Goal: Information Seeking & Learning: Learn about a topic

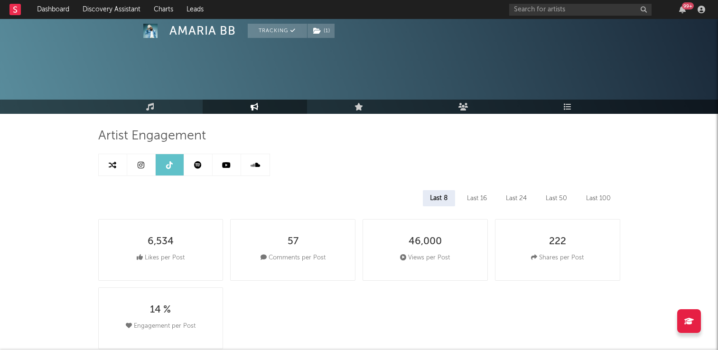
select select "6m"
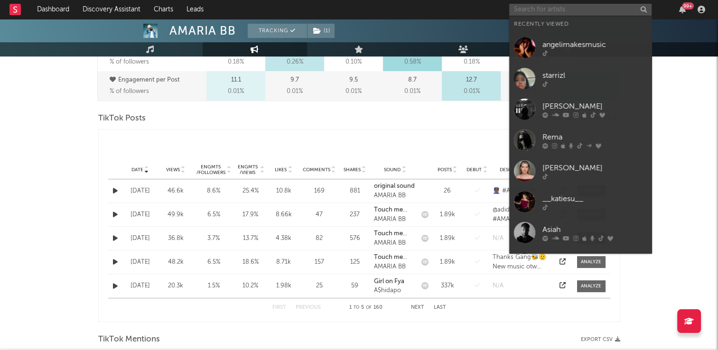
click at [582, 7] on input "text" at bounding box center [581, 10] width 142 height 12
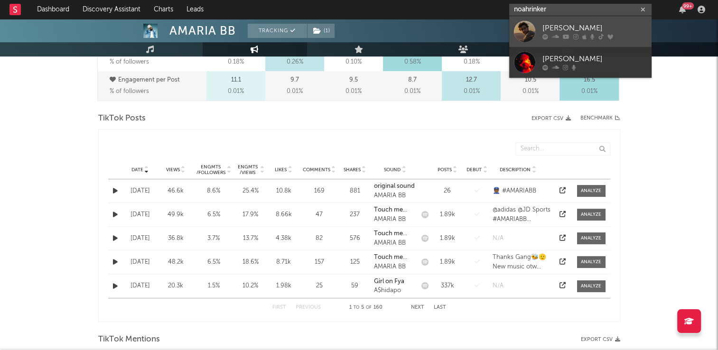
type input "noahrinker"
click at [576, 29] on div "Noah Rinker" at bounding box center [595, 28] width 104 height 11
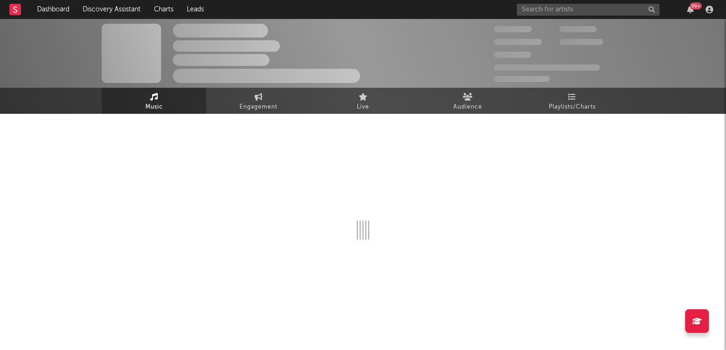
select select "6m"
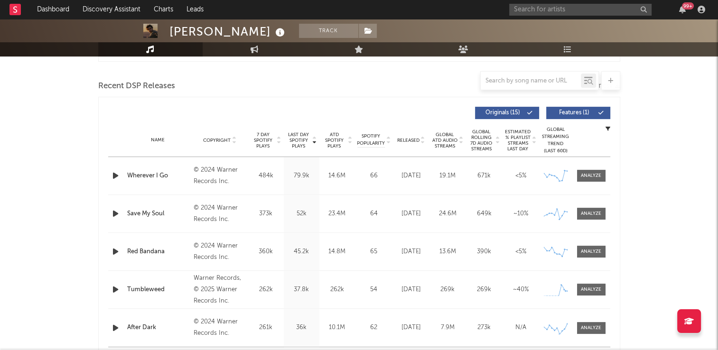
scroll to position [332, 0]
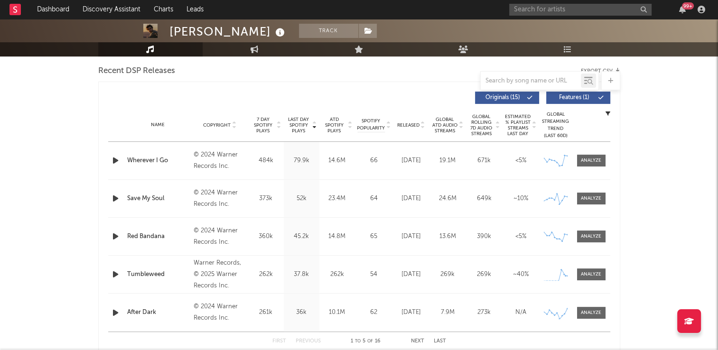
click at [232, 123] on icon at bounding box center [234, 124] width 5 height 4
click at [235, 123] on icon at bounding box center [234, 124] width 5 height 4
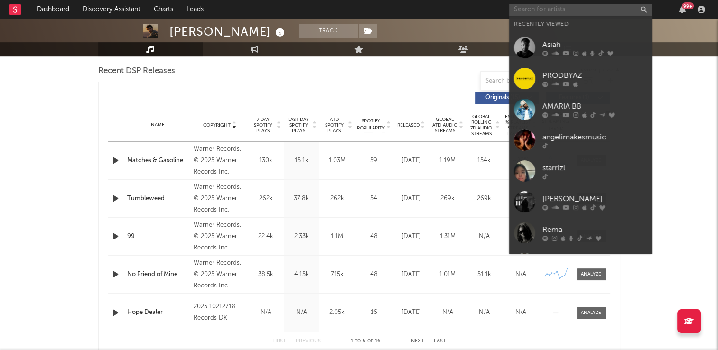
click at [576, 9] on input "text" at bounding box center [581, 10] width 142 height 12
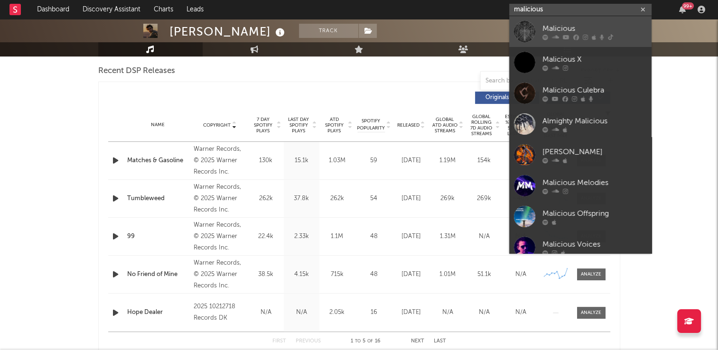
type input "malicious"
click at [573, 28] on div "Malicious" at bounding box center [595, 28] width 104 height 11
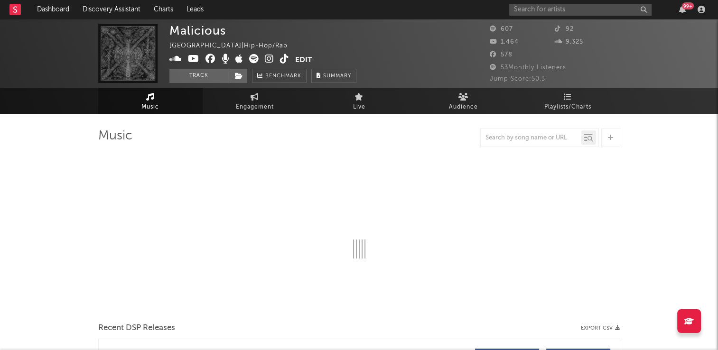
select select "1w"
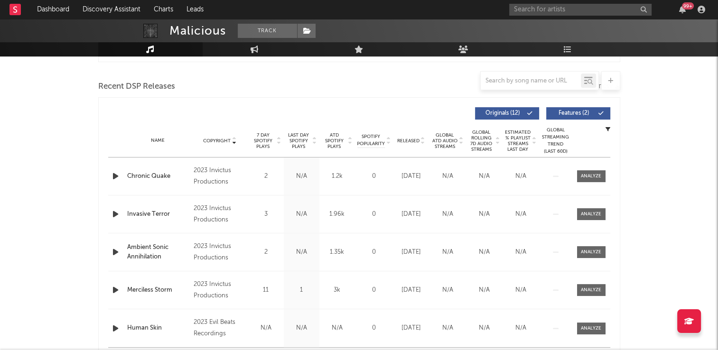
scroll to position [332, 0]
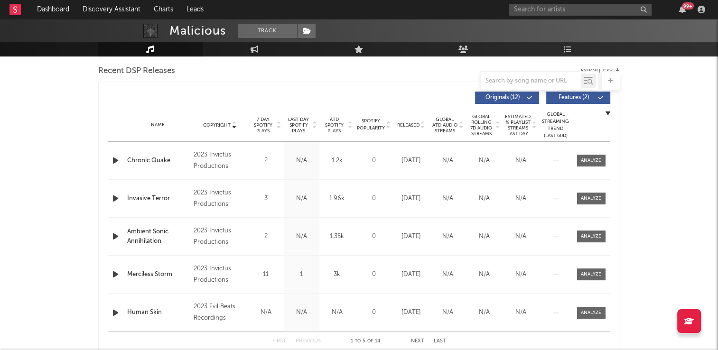
click at [236, 123] on icon at bounding box center [234, 124] width 5 height 4
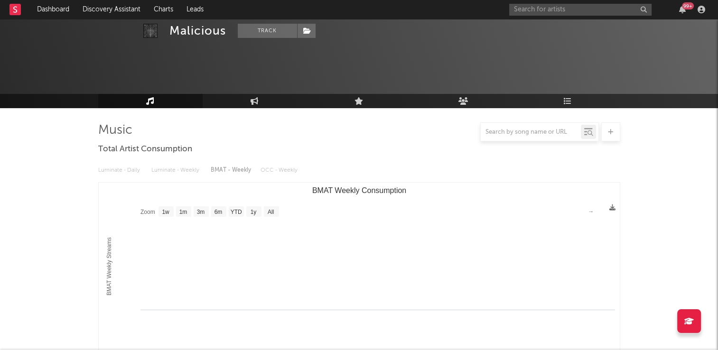
scroll to position [0, 0]
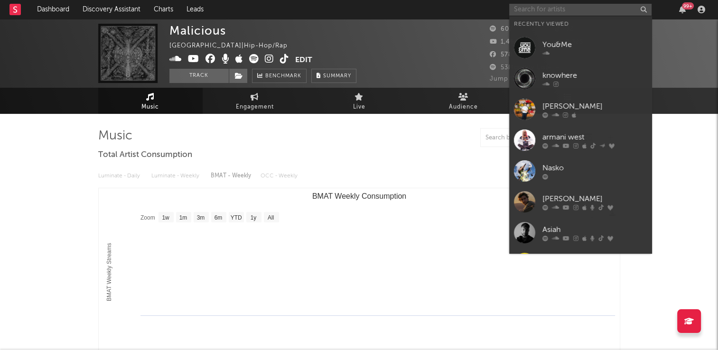
click at [540, 9] on input "text" at bounding box center [581, 10] width 142 height 12
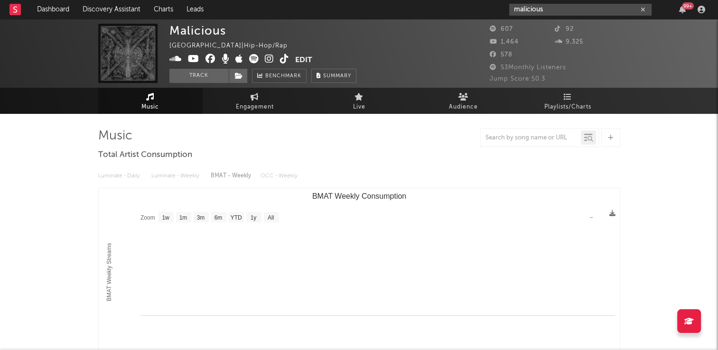
type input "malicious"
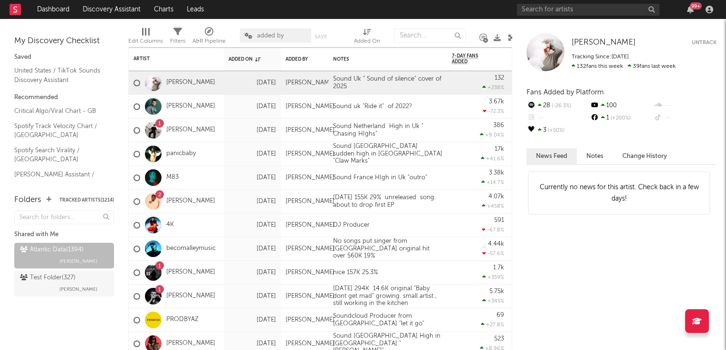
click at [509, 37] on icon at bounding box center [511, 37] width 7 height 7
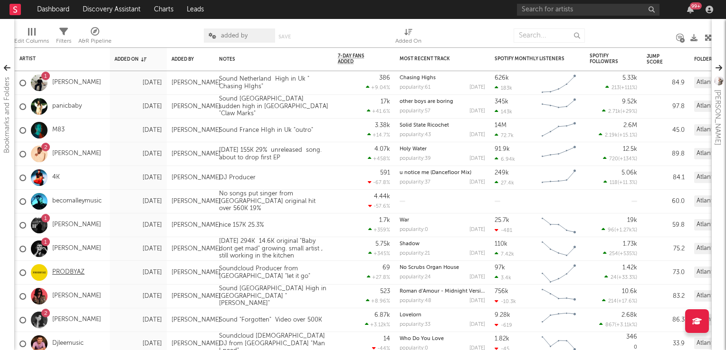
click at [67, 274] on link "PRODBYAZ" at bounding box center [68, 273] width 32 height 8
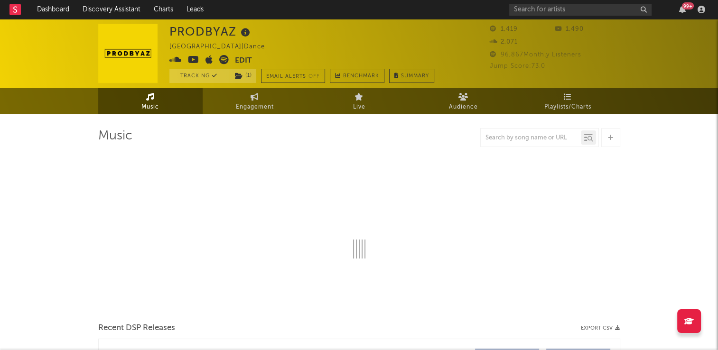
select select "6m"
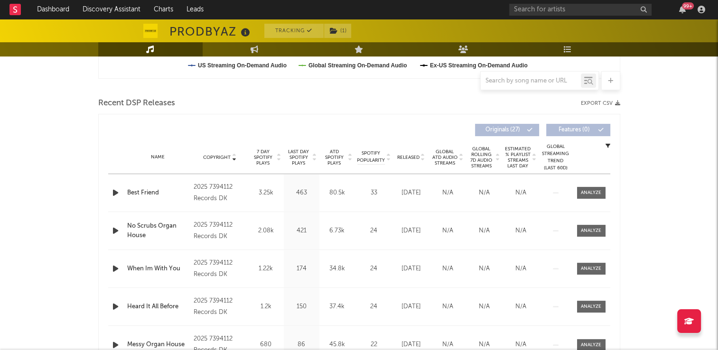
scroll to position [380, 0]
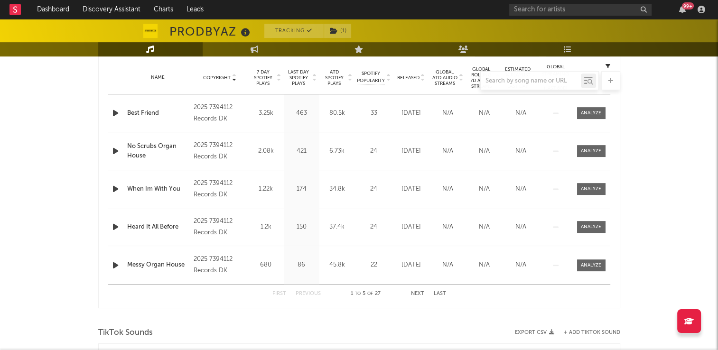
click at [111, 111] on icon "button" at bounding box center [116, 113] width 10 height 12
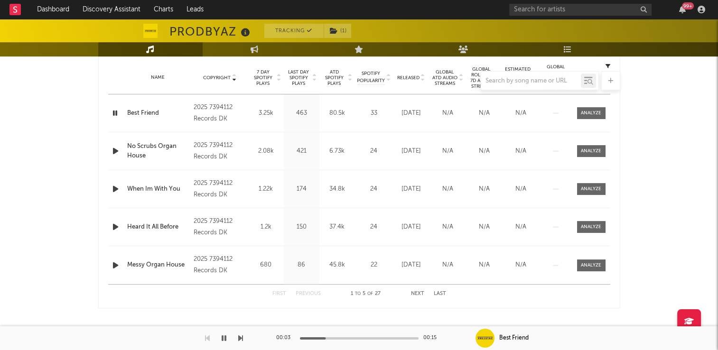
click at [111, 111] on icon "button" at bounding box center [115, 113] width 9 height 12
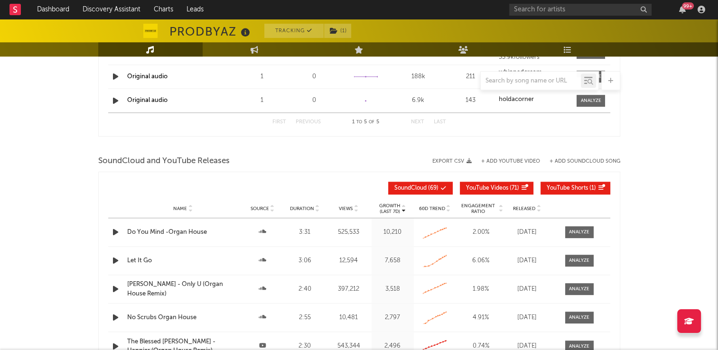
scroll to position [950, 0]
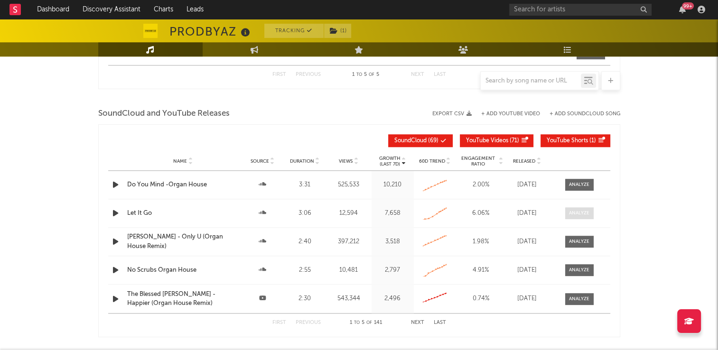
click at [584, 212] on div at bounding box center [579, 213] width 20 height 7
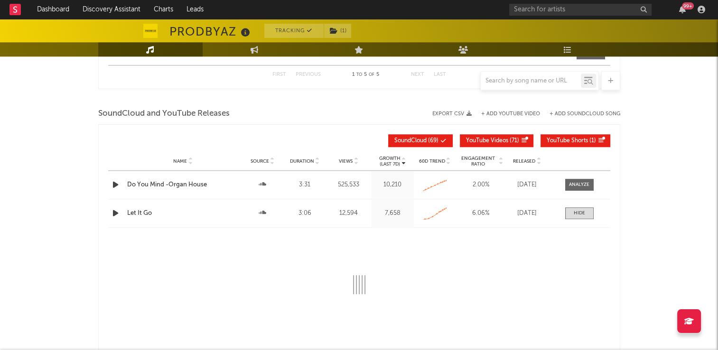
select select "All"
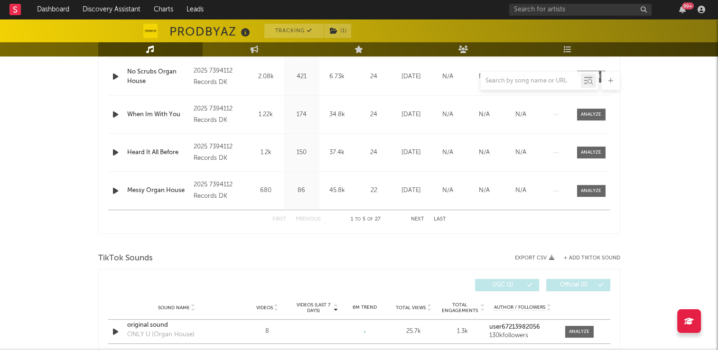
scroll to position [380, 0]
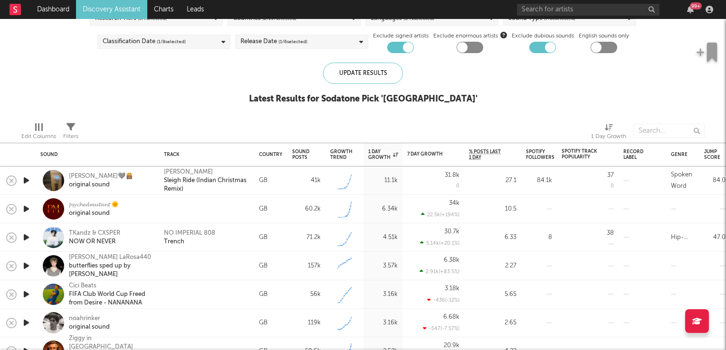
click at [29, 181] on icon "button" at bounding box center [26, 181] width 10 height 12
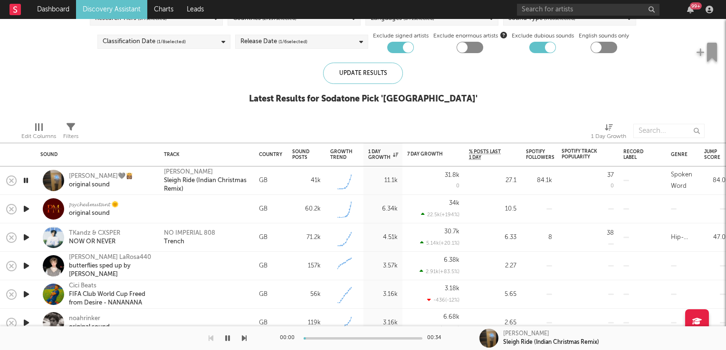
click at [29, 181] on icon "button" at bounding box center [25, 181] width 9 height 12
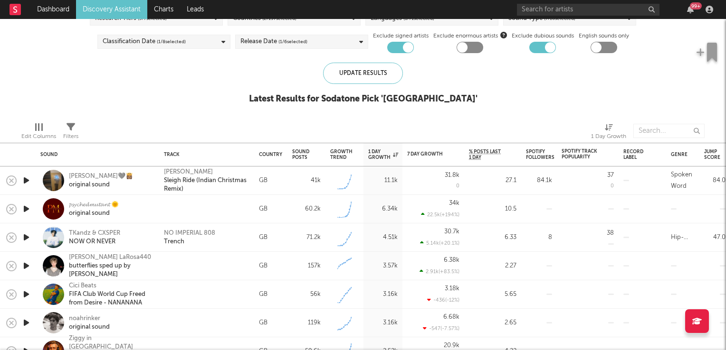
click at [28, 210] on icon "button" at bounding box center [26, 209] width 10 height 12
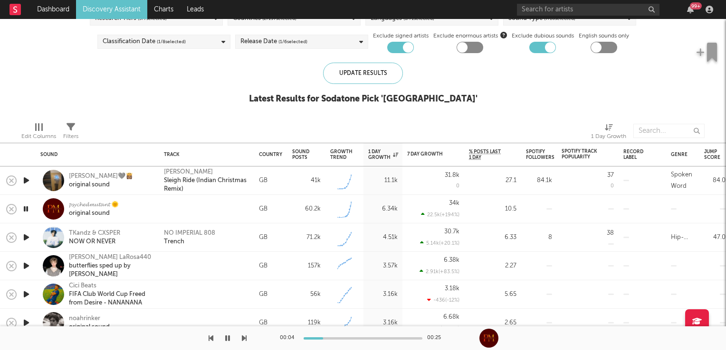
click at [28, 210] on icon "button" at bounding box center [25, 209] width 9 height 12
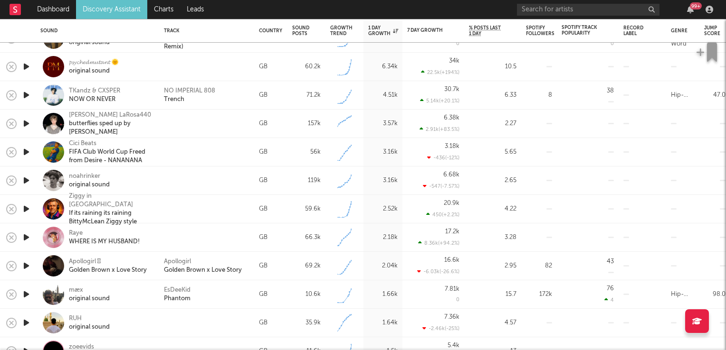
click at [24, 208] on icon "button" at bounding box center [26, 209] width 10 height 12
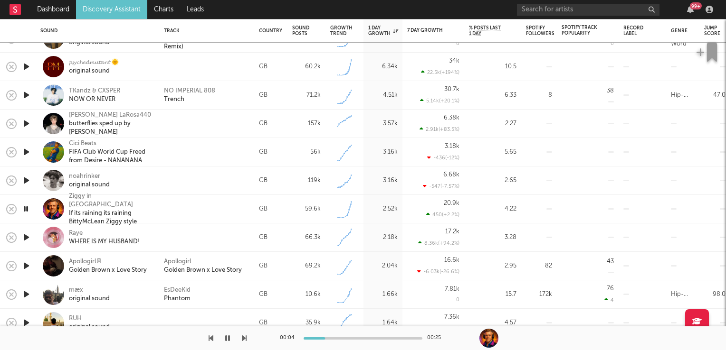
click at [26, 209] on icon "button" at bounding box center [25, 209] width 9 height 12
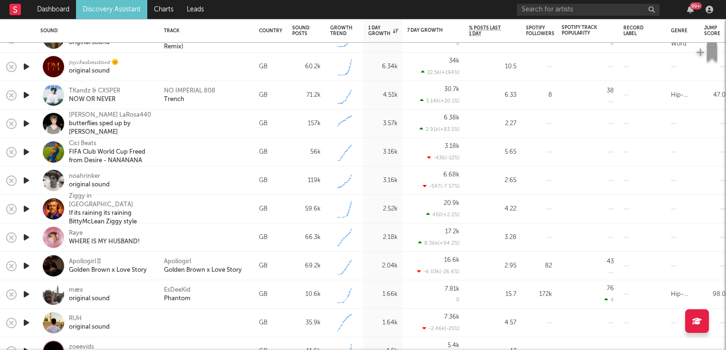
click at [25, 180] on icon "button" at bounding box center [26, 181] width 10 height 12
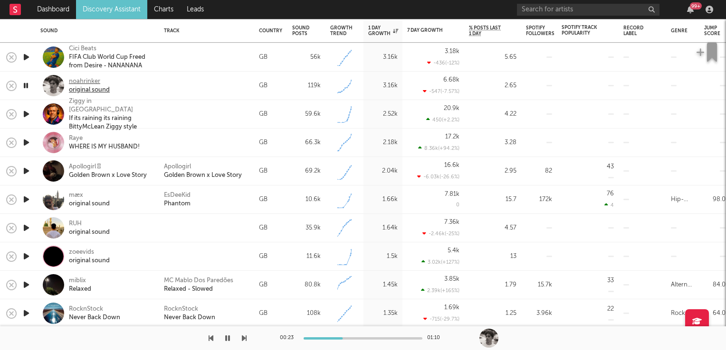
click at [85, 81] on div "noahrinker" at bounding box center [89, 81] width 41 height 9
click at [24, 172] on icon "button" at bounding box center [26, 171] width 10 height 12
click at [24, 172] on icon "button" at bounding box center [25, 171] width 9 height 12
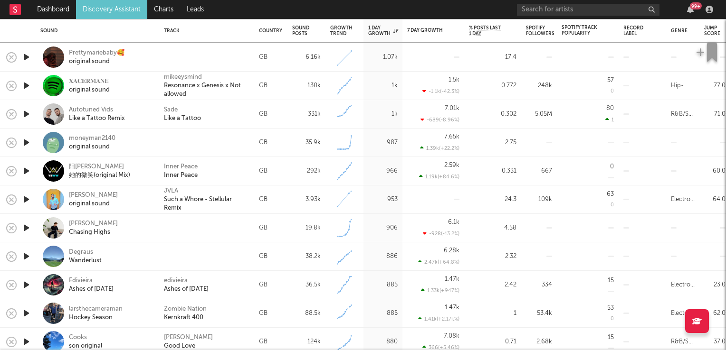
click at [27, 230] on icon "button" at bounding box center [26, 228] width 10 height 12
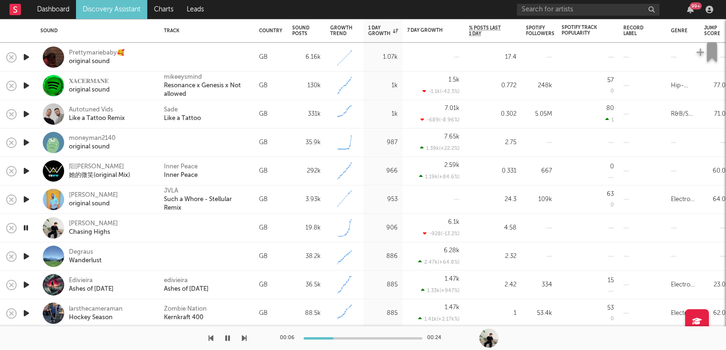
click at [27, 230] on icon "button" at bounding box center [25, 228] width 9 height 12
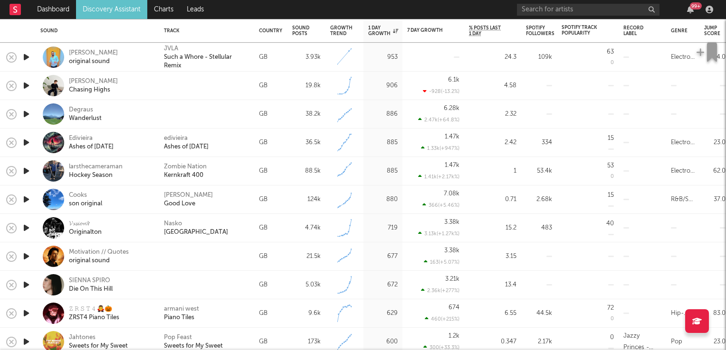
click at [25, 228] on icon "button" at bounding box center [26, 228] width 10 height 12
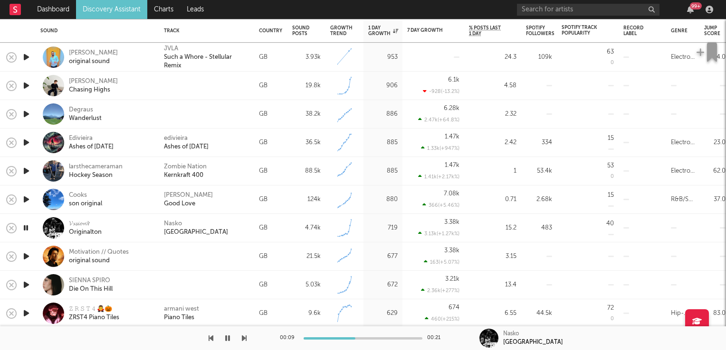
click at [25, 228] on icon "button" at bounding box center [25, 228] width 9 height 12
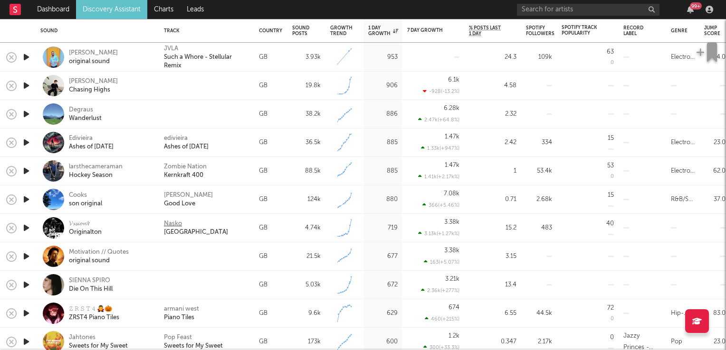
click at [167, 222] on div "Nasko" at bounding box center [173, 224] width 18 height 9
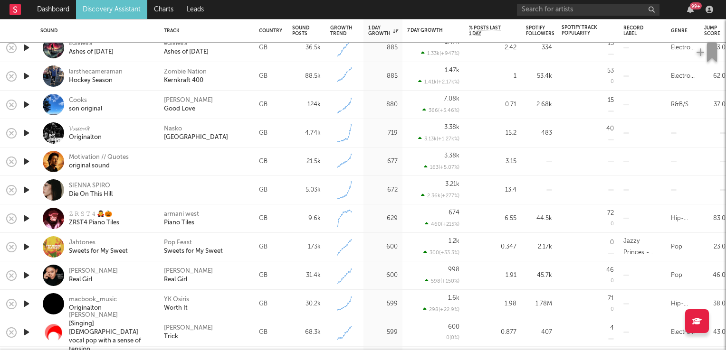
click at [25, 217] on icon "button" at bounding box center [26, 219] width 10 height 12
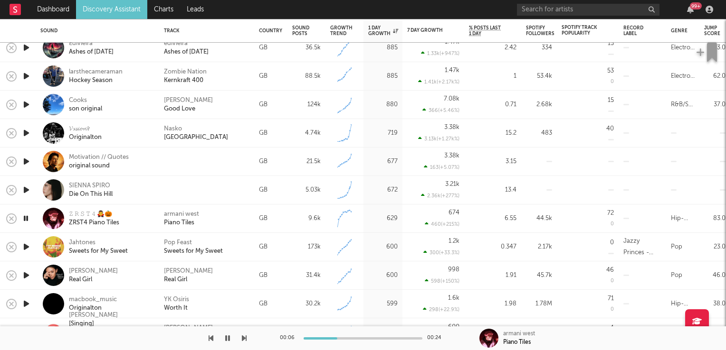
drag, startPoint x: 25, startPoint y: 219, endPoint x: 175, endPoint y: 213, distance: 150.6
click at [31, 217] on div at bounding box center [26, 219] width 19 height 28
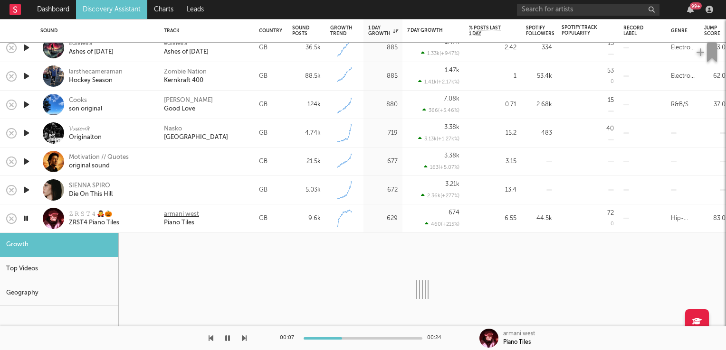
click at [182, 213] on div "armani west" at bounding box center [181, 214] width 35 height 9
select select "6m"
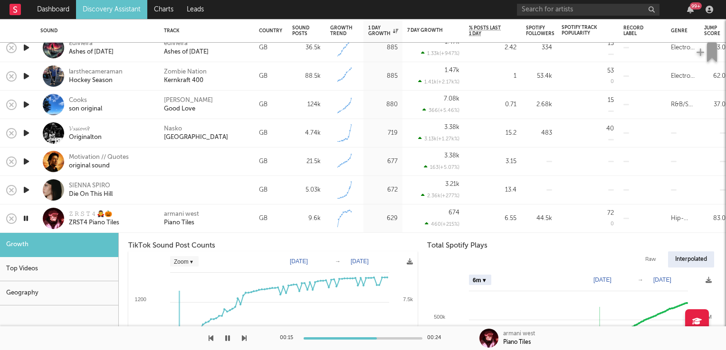
click at [25, 217] on icon "button" at bounding box center [25, 219] width 9 height 12
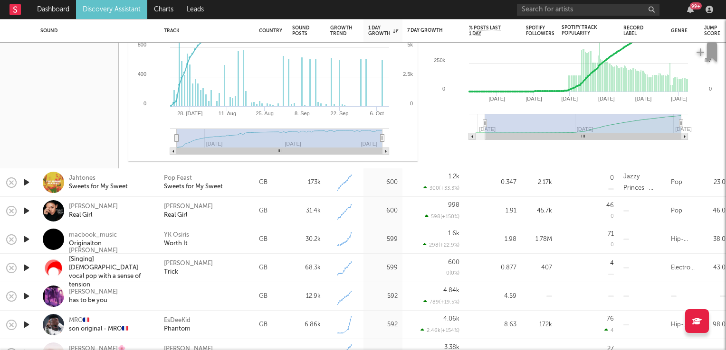
click at [23, 211] on icon "button" at bounding box center [26, 211] width 10 height 12
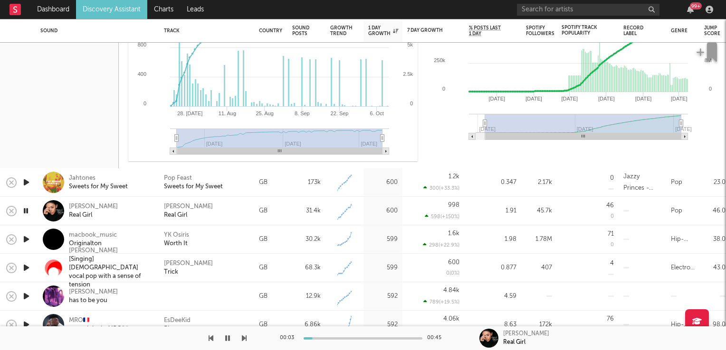
click at [23, 211] on icon "button" at bounding box center [25, 211] width 9 height 12
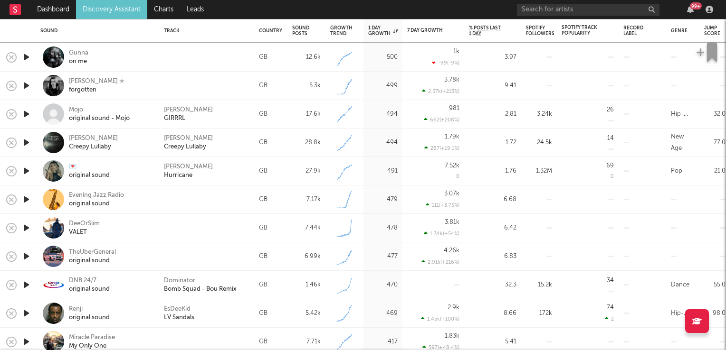
click at [25, 230] on icon "button" at bounding box center [26, 228] width 10 height 12
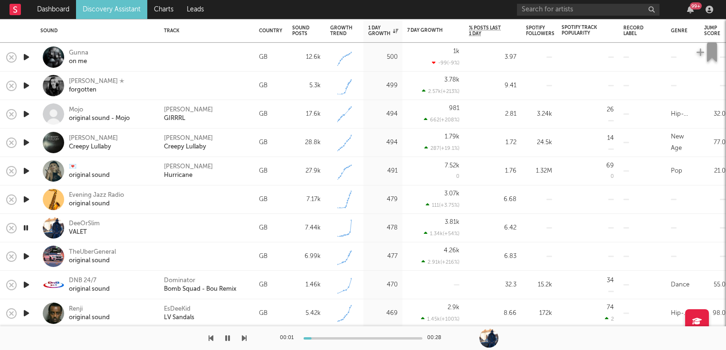
click at [25, 230] on icon "button" at bounding box center [25, 228] width 9 height 12
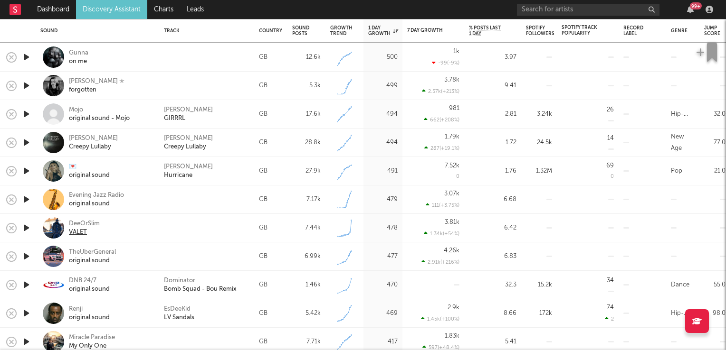
click at [85, 222] on div "DeeOrSlim" at bounding box center [84, 224] width 31 height 9
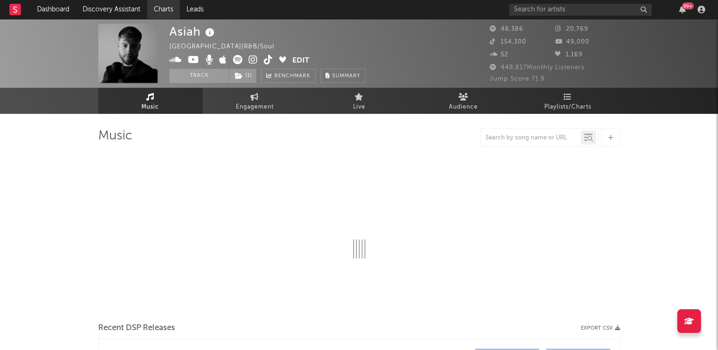
click at [167, 11] on link "Charts" at bounding box center [163, 9] width 33 height 19
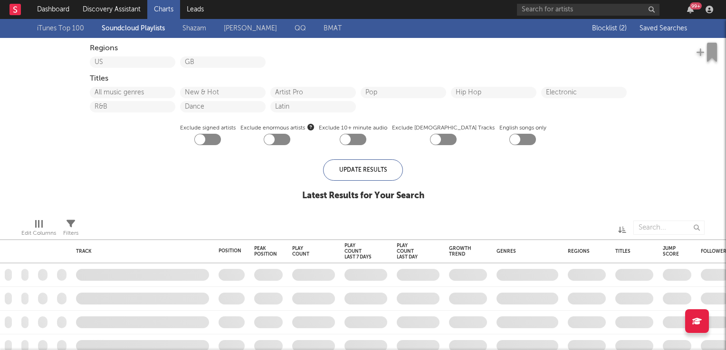
checkbox input "true"
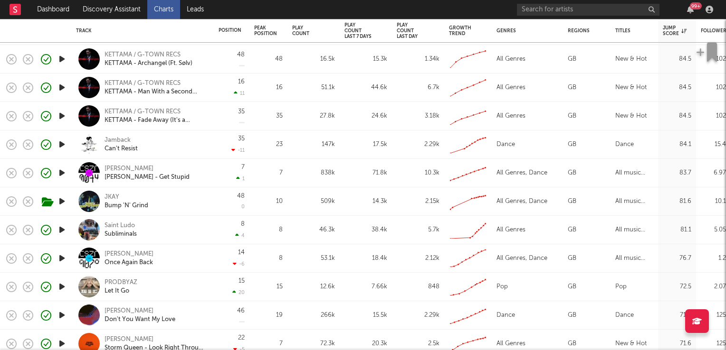
click at [61, 174] on icon "button" at bounding box center [62, 173] width 10 height 12
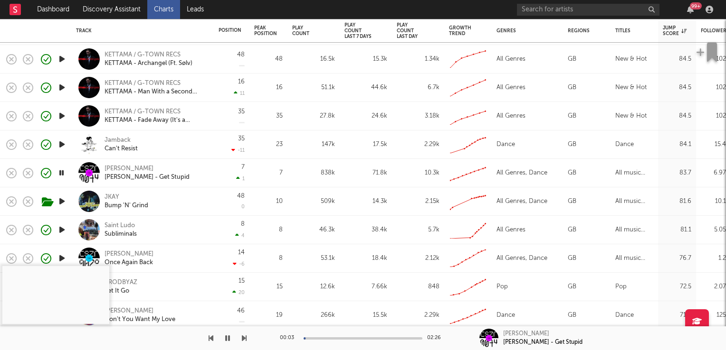
click at [61, 174] on icon "button" at bounding box center [61, 173] width 9 height 12
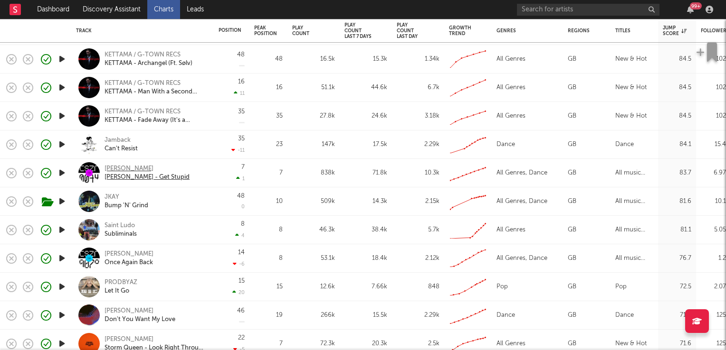
click at [116, 167] on div "Julian Fijma" at bounding box center [146, 169] width 85 height 9
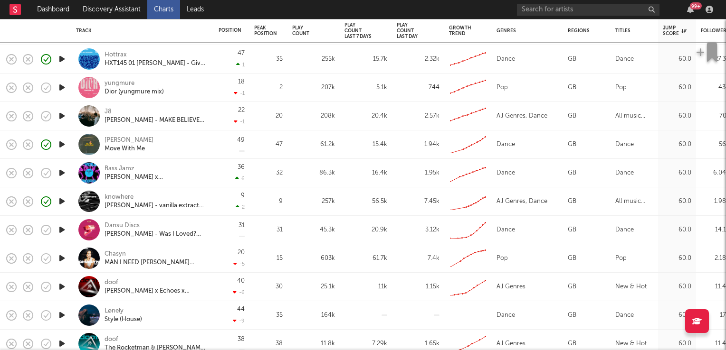
click at [61, 202] on icon "button" at bounding box center [62, 202] width 10 height 12
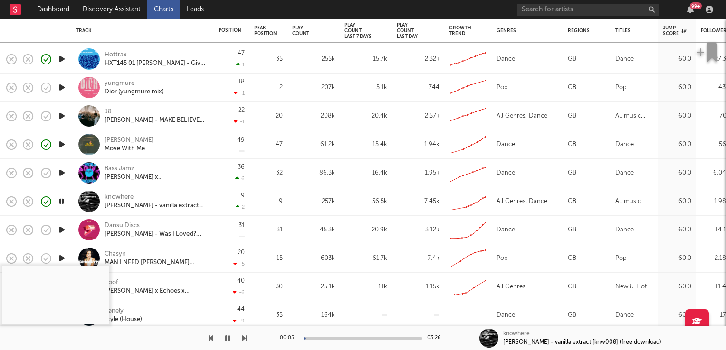
click at [61, 202] on icon "button" at bounding box center [61, 202] width 9 height 12
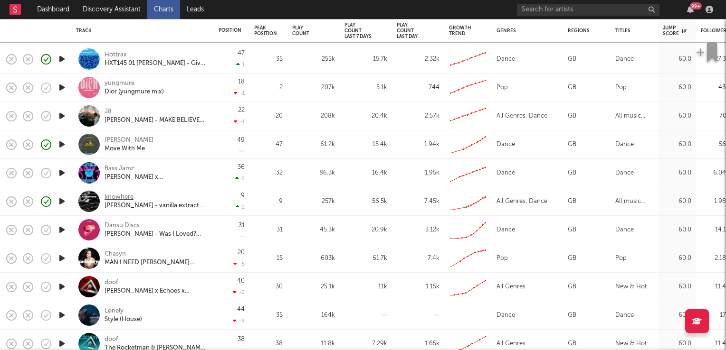
click at [115, 198] on div "knowhere" at bounding box center [155, 197] width 102 height 9
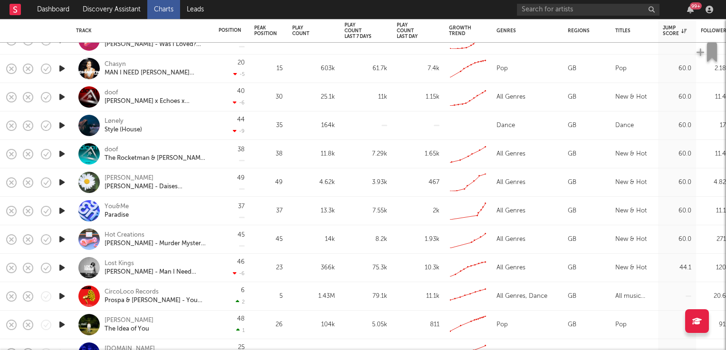
click at [61, 211] on icon "button" at bounding box center [62, 211] width 10 height 12
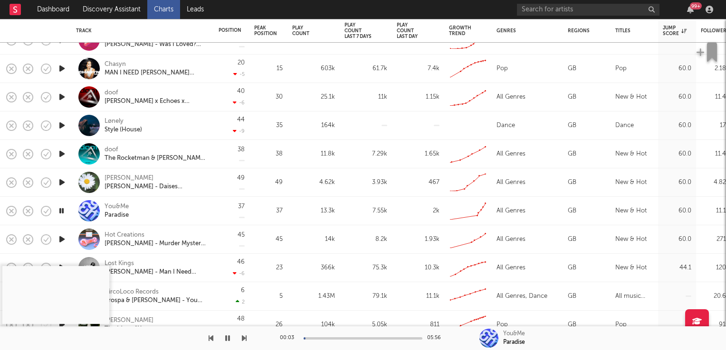
click at [61, 211] on icon "button" at bounding box center [61, 211] width 9 height 12
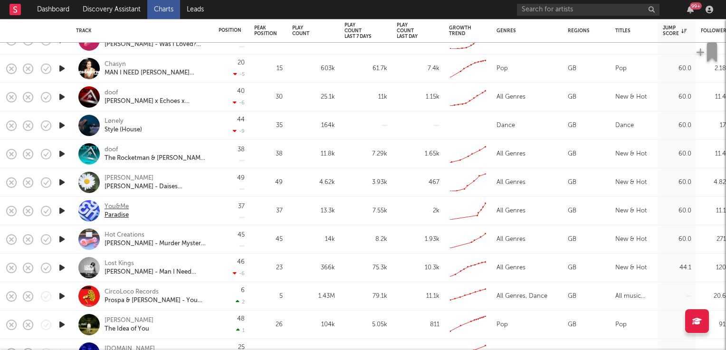
click at [122, 208] on div "You&Me" at bounding box center [116, 207] width 24 height 9
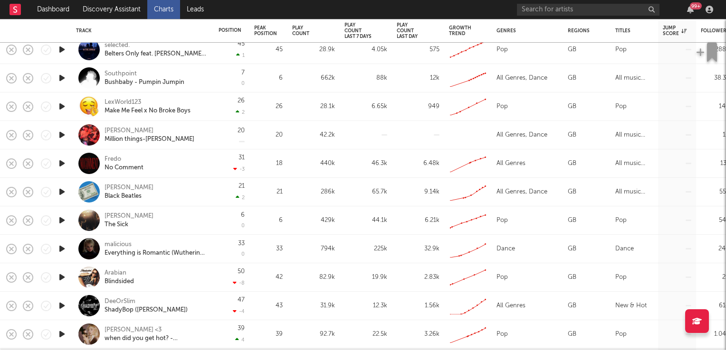
click at [64, 248] on icon "button" at bounding box center [62, 249] width 10 height 12
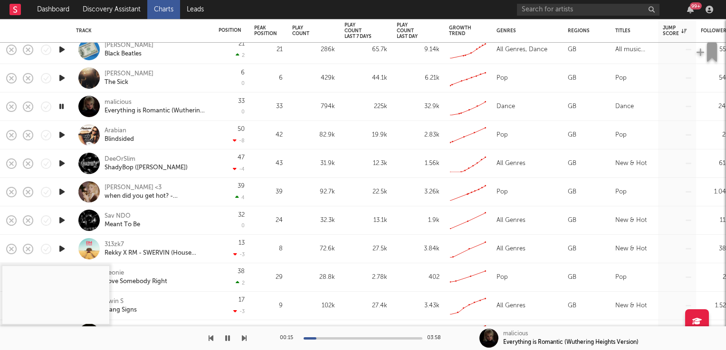
click at [124, 100] on div "malicious" at bounding box center [117, 102] width 27 height 9
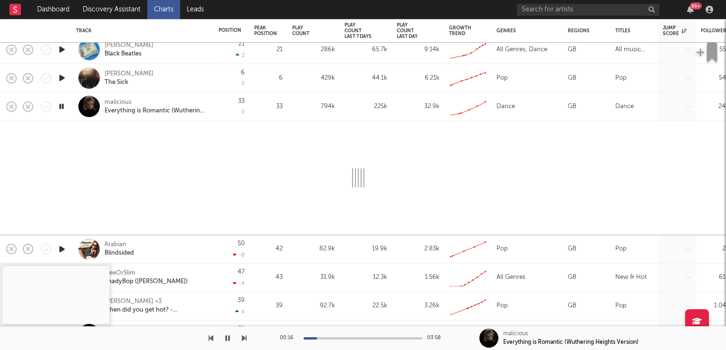
select select "1w"
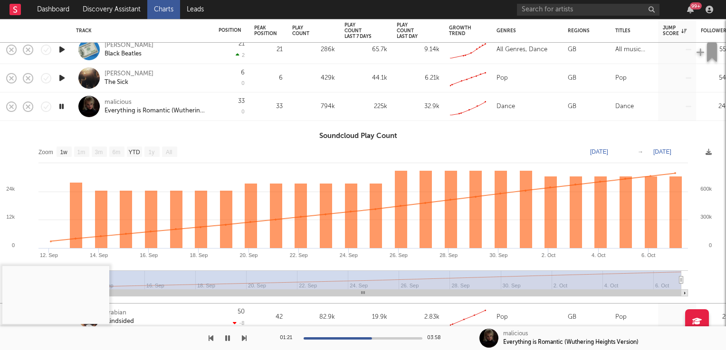
click at [60, 110] on icon "button" at bounding box center [61, 107] width 9 height 12
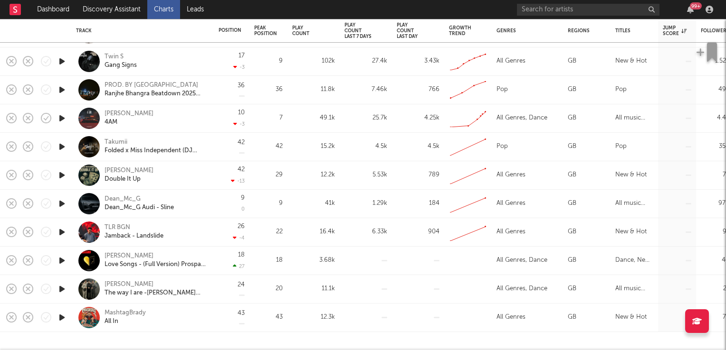
click at [57, 260] on icon "button" at bounding box center [62, 261] width 10 height 12
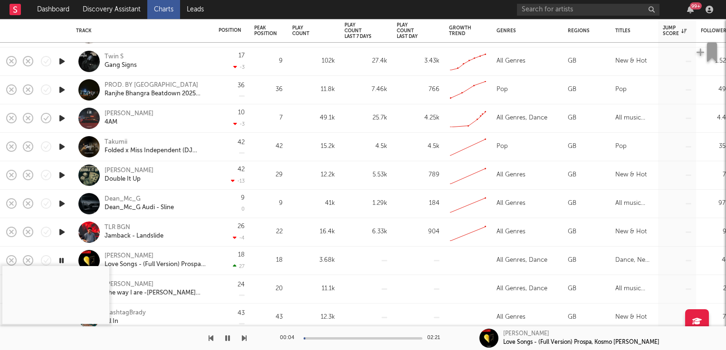
click at [58, 259] on icon "button" at bounding box center [61, 261] width 9 height 12
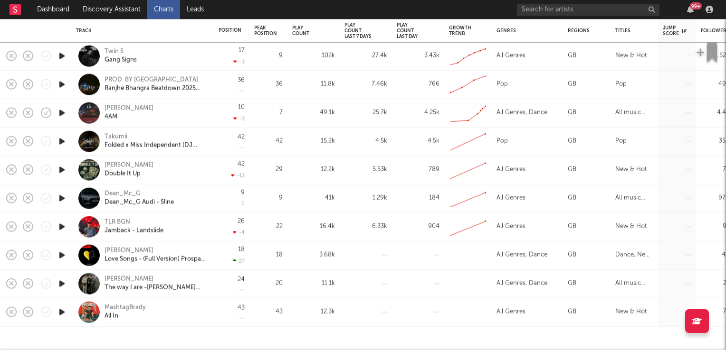
select select "1w"
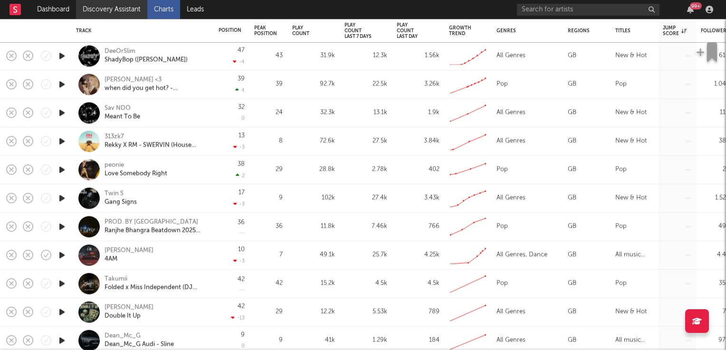
click at [116, 12] on link "Discovery Assistant" at bounding box center [111, 9] width 71 height 19
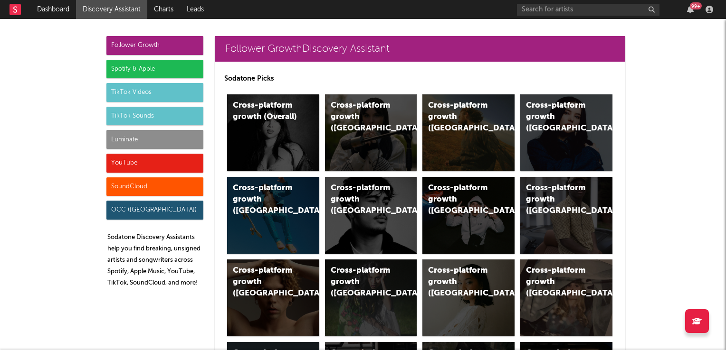
click at [154, 92] on div "TikTok Videos" at bounding box center [154, 92] width 97 height 19
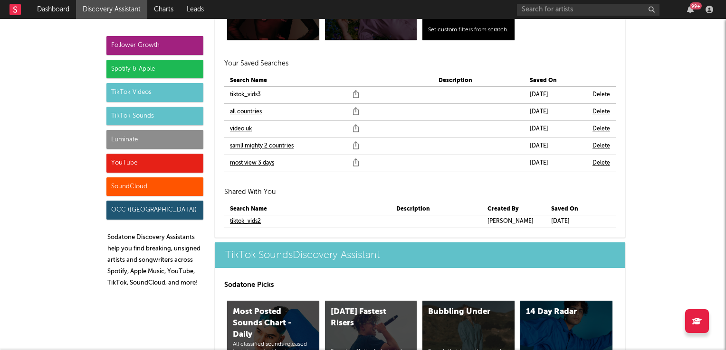
scroll to position [3280, 0]
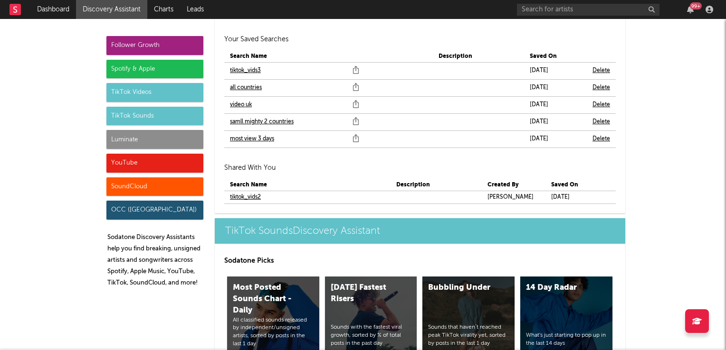
click at [245, 122] on link "samll mighty 2 countries" at bounding box center [262, 121] width 64 height 11
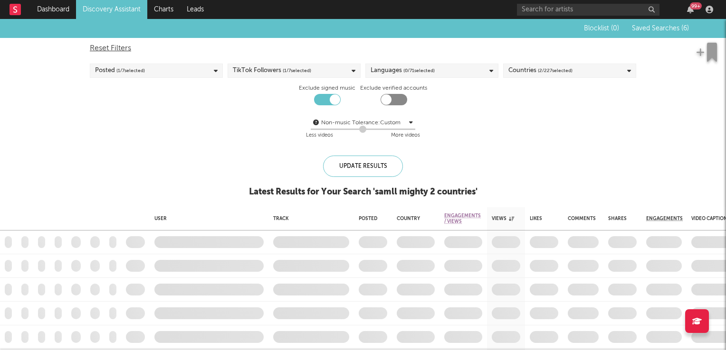
checkbox input "true"
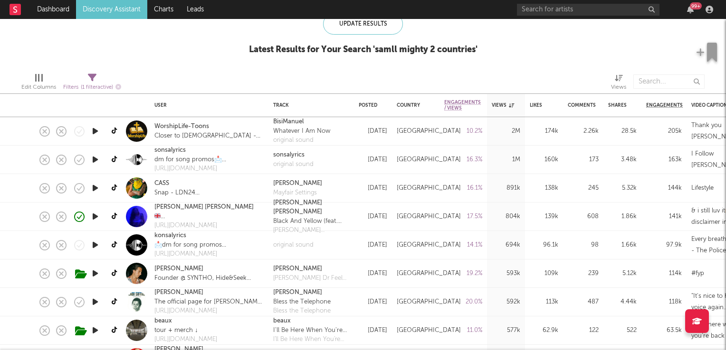
click at [95, 189] on icon "button" at bounding box center [95, 188] width 10 height 12
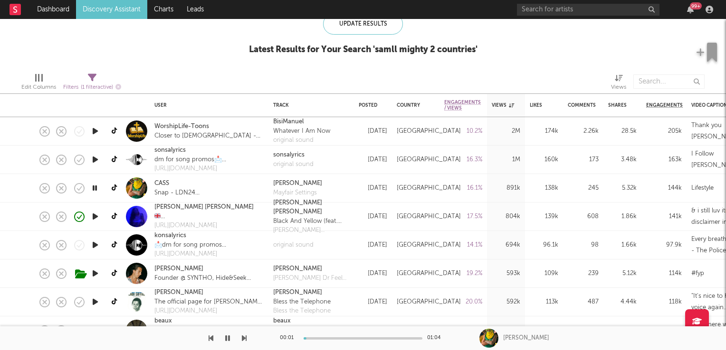
click at [95, 189] on icon "button" at bounding box center [94, 188] width 9 height 12
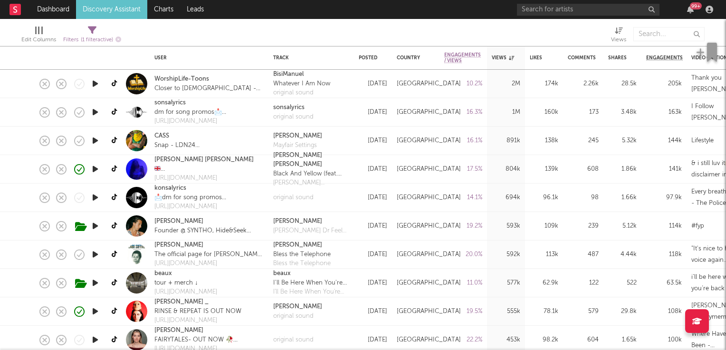
click at [97, 169] on icon "button" at bounding box center [95, 169] width 10 height 12
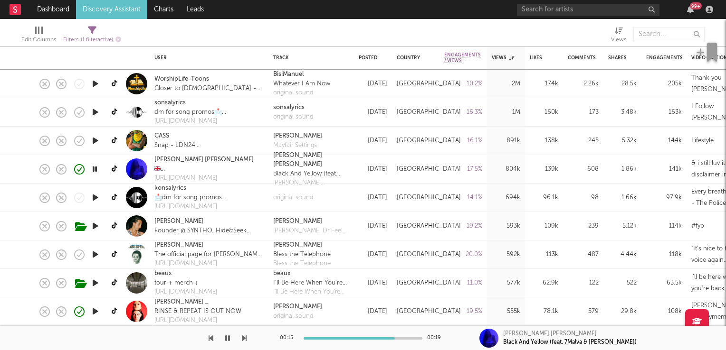
click at [95, 170] on icon "button" at bounding box center [94, 169] width 9 height 12
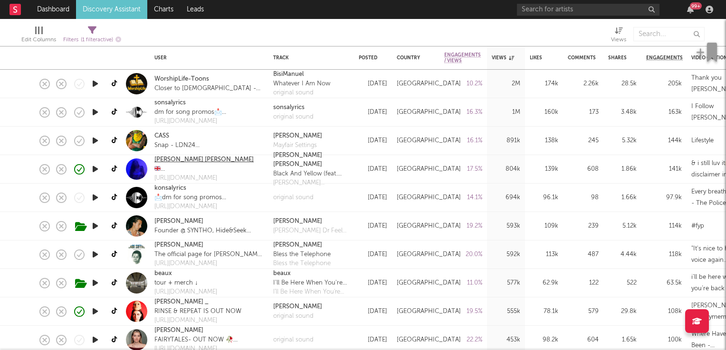
click at [171, 158] on link "VANNA RAINELLE" at bounding box center [203, 159] width 99 height 9
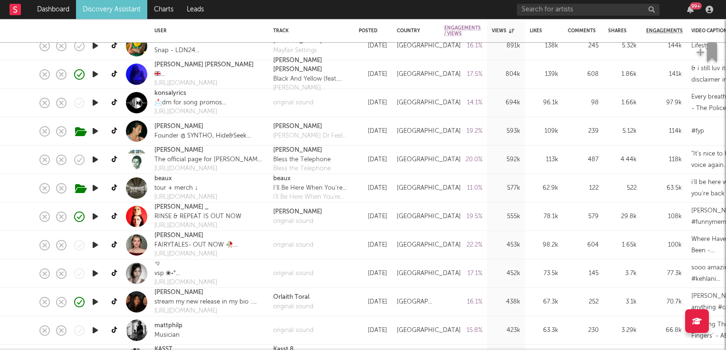
click at [94, 190] on icon "button" at bounding box center [95, 188] width 10 height 12
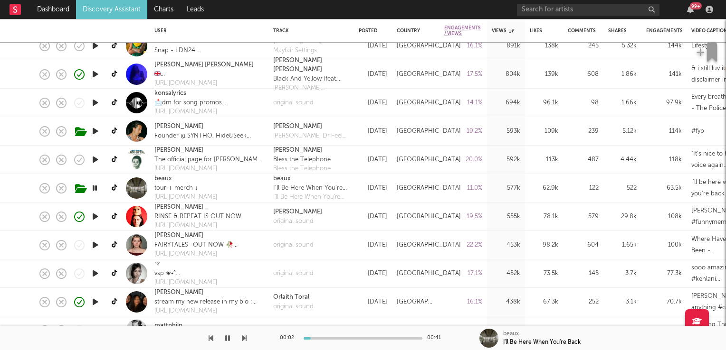
click at [94, 190] on icon "button" at bounding box center [94, 188] width 9 height 12
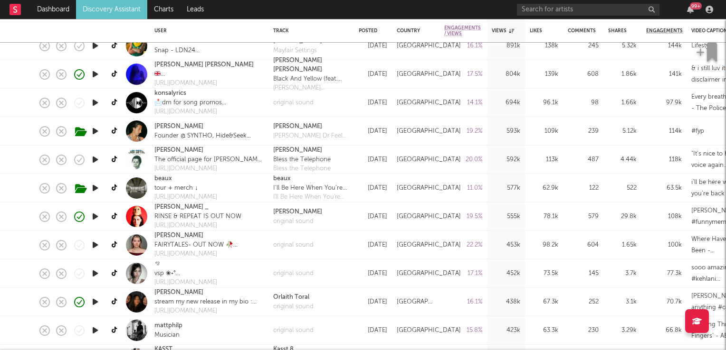
click at [96, 246] on icon "button" at bounding box center [95, 245] width 10 height 12
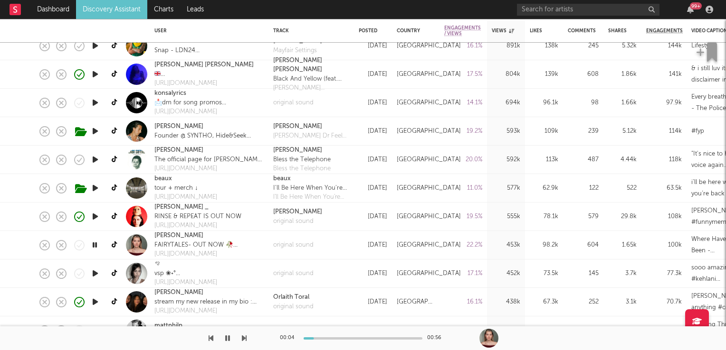
click at [96, 246] on icon "button" at bounding box center [94, 245] width 9 height 12
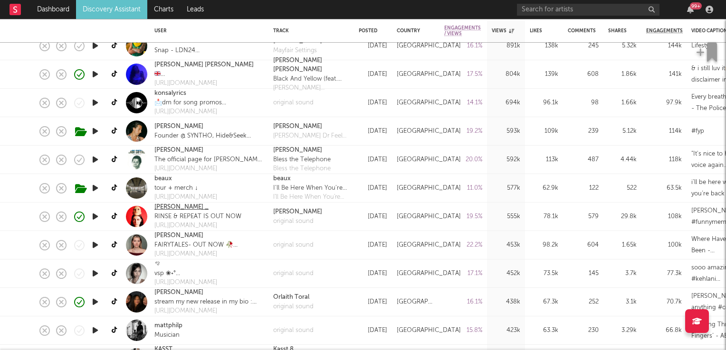
click at [163, 207] on link "Loveday _" at bounding box center [181, 207] width 54 height 9
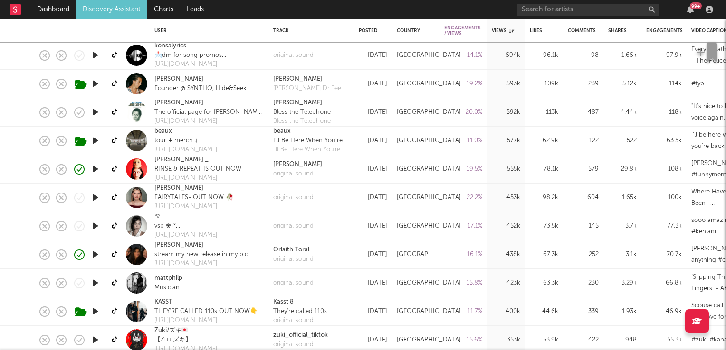
click at [95, 198] on icon "button" at bounding box center [95, 198] width 10 height 12
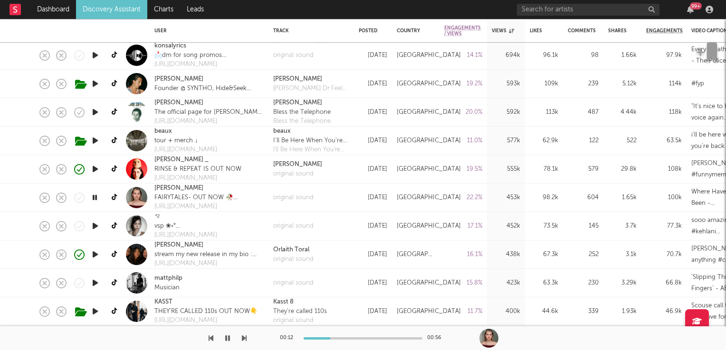
click at [93, 196] on icon "button" at bounding box center [94, 198] width 9 height 12
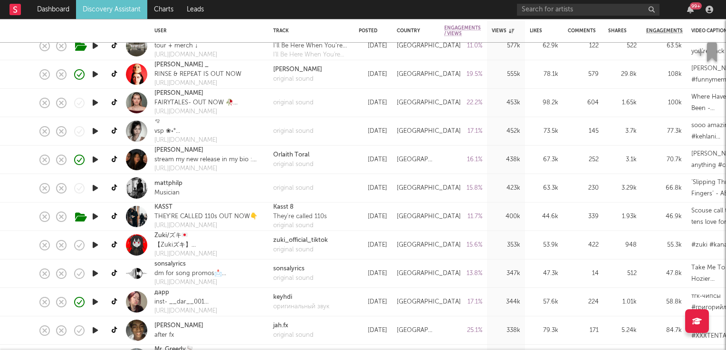
click at [96, 188] on icon "button" at bounding box center [95, 188] width 10 height 12
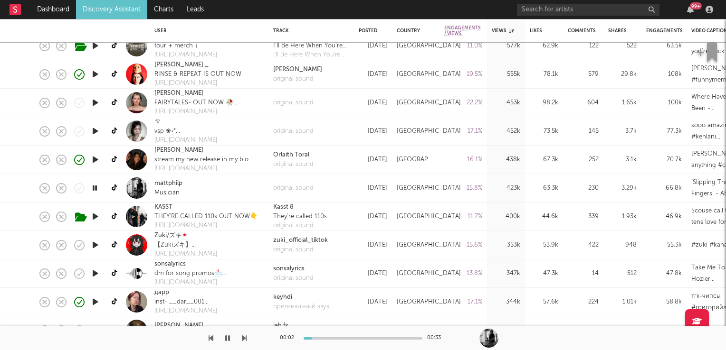
click at [96, 188] on icon "button" at bounding box center [94, 188] width 9 height 12
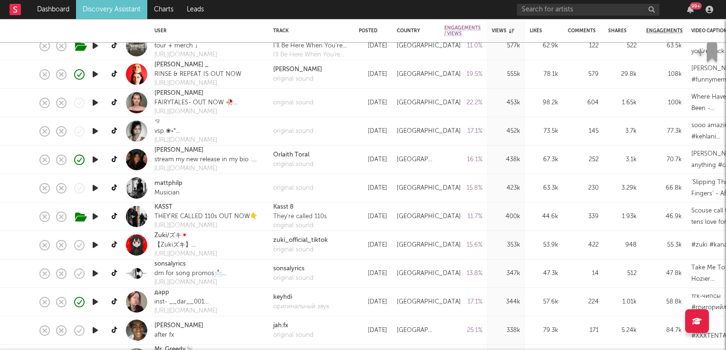
click at [93, 217] on icon "button" at bounding box center [95, 217] width 10 height 12
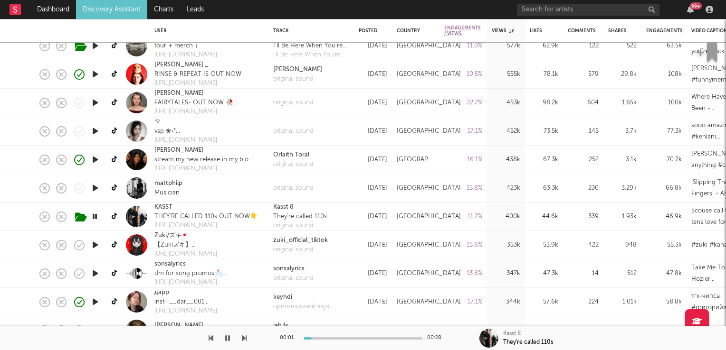
click at [93, 217] on icon "button" at bounding box center [94, 217] width 9 height 12
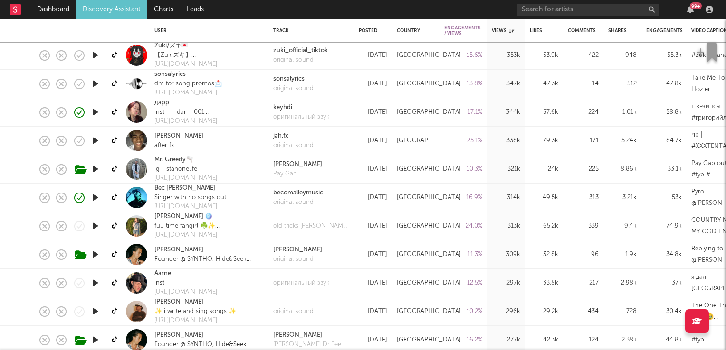
click at [96, 225] on icon "button" at bounding box center [95, 226] width 10 height 12
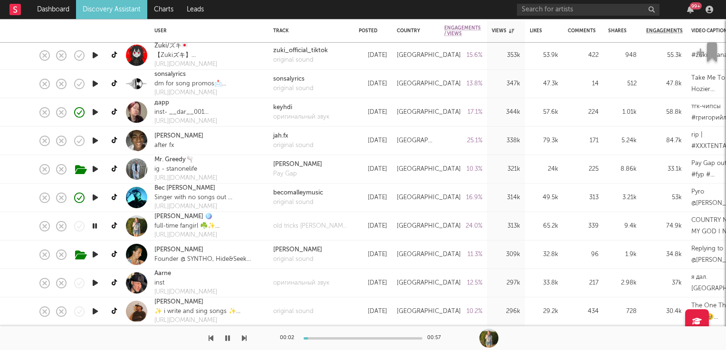
click at [96, 225] on icon "button" at bounding box center [94, 226] width 9 height 12
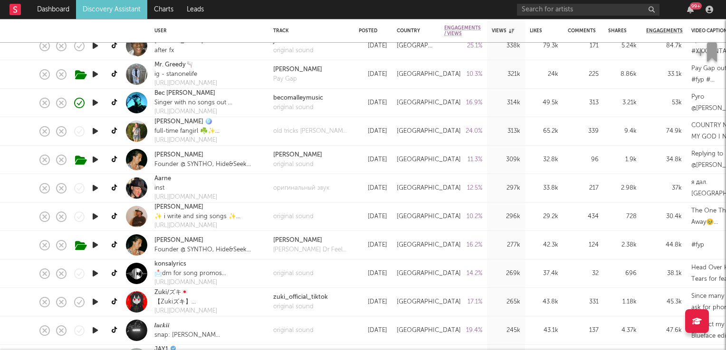
click at [93, 191] on icon "button" at bounding box center [95, 188] width 10 height 12
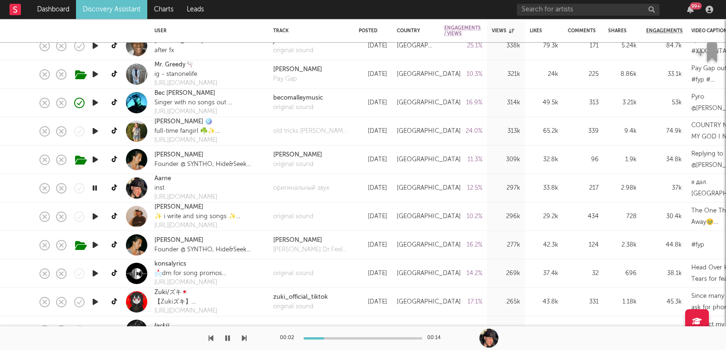
click at [93, 191] on icon "button" at bounding box center [94, 188] width 9 height 12
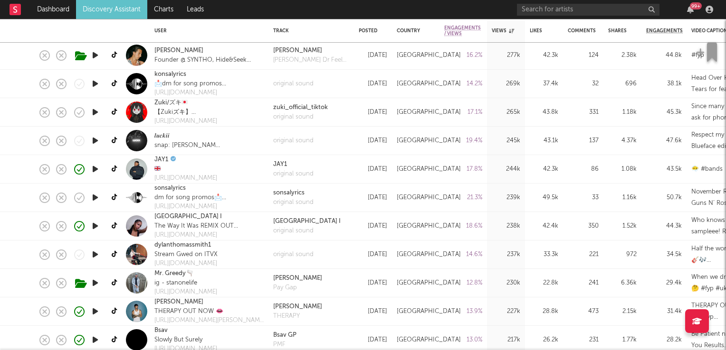
click at [97, 227] on icon "button" at bounding box center [95, 226] width 10 height 12
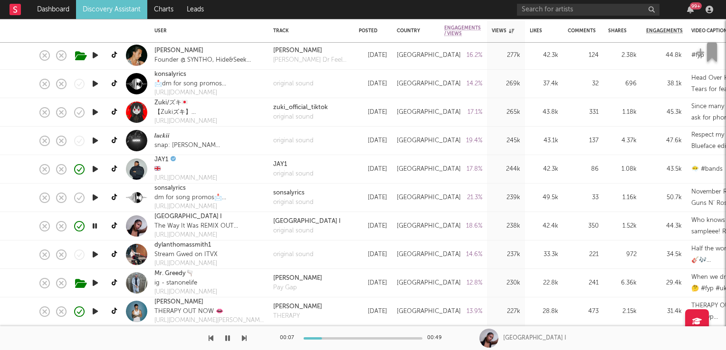
click at [93, 224] on icon "button" at bounding box center [94, 226] width 9 height 12
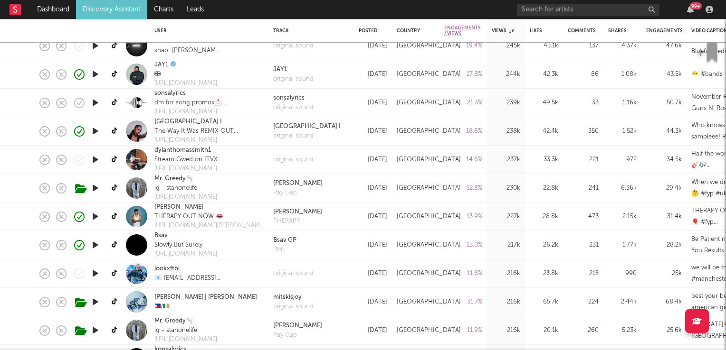
click at [95, 245] on icon "button" at bounding box center [95, 245] width 10 height 12
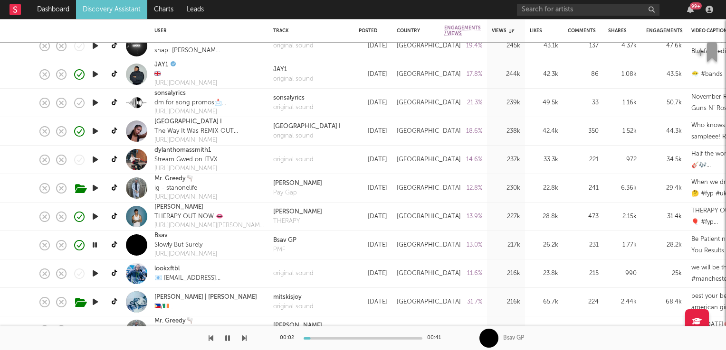
click at [95, 245] on icon "button" at bounding box center [94, 245] width 9 height 12
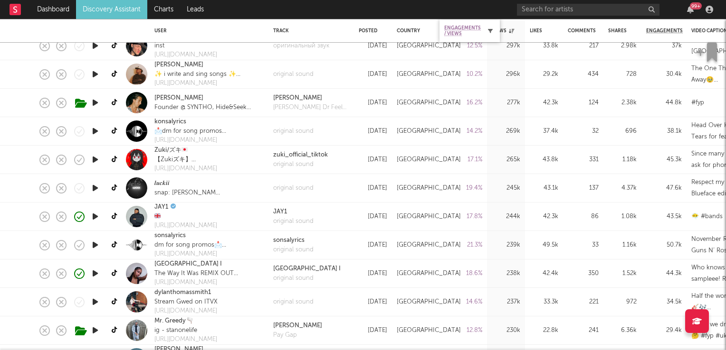
click at [488, 30] on icon "button" at bounding box center [490, 30] width 5 height 5
click at [489, 29] on icon "button" at bounding box center [490, 30] width 5 height 5
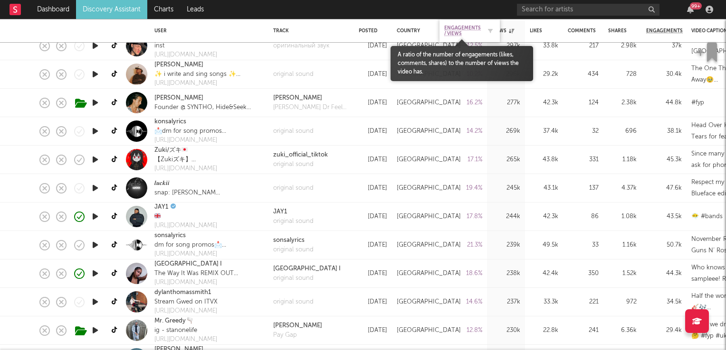
click at [470, 26] on span "Engagements / Views" at bounding box center [462, 30] width 37 height 11
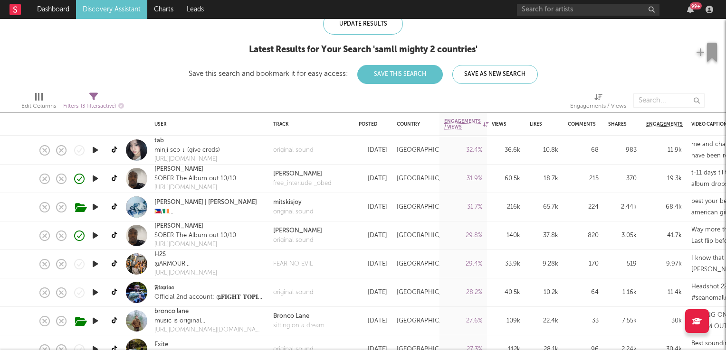
click at [94, 178] on icon "button" at bounding box center [95, 179] width 10 height 12
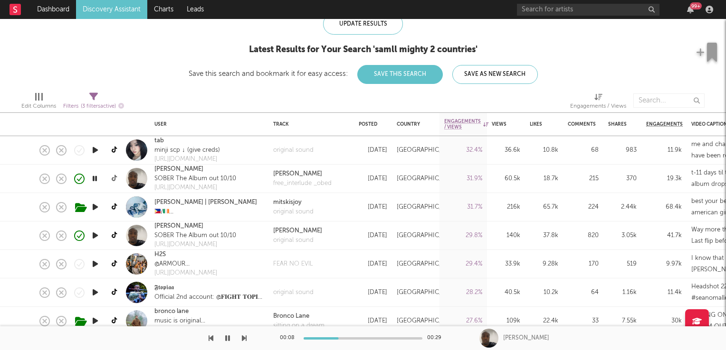
click at [113, 178] on icon at bounding box center [115, 178] width 7 height 7
click at [169, 171] on link "OBED" at bounding box center [178, 169] width 49 height 9
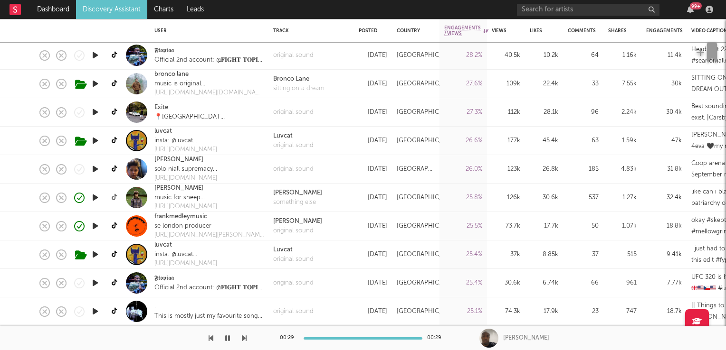
click at [113, 198] on icon at bounding box center [115, 197] width 7 height 7
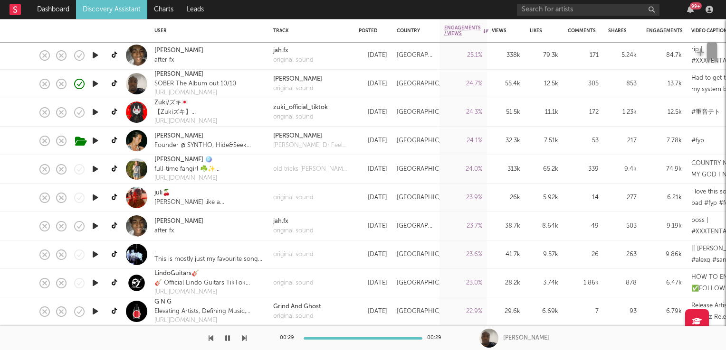
click at [95, 198] on icon "button" at bounding box center [95, 198] width 10 height 12
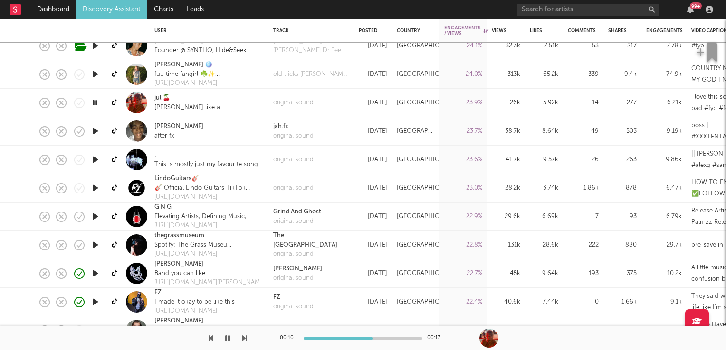
click at [94, 188] on icon "button" at bounding box center [95, 188] width 10 height 12
click at [94, 188] on icon "button" at bounding box center [94, 188] width 9 height 12
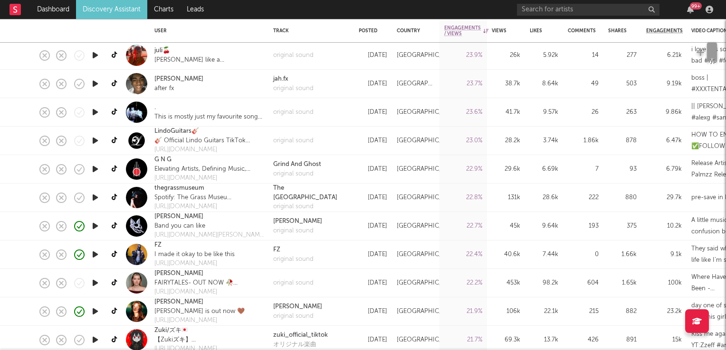
click at [94, 227] on icon "button" at bounding box center [95, 226] width 10 height 12
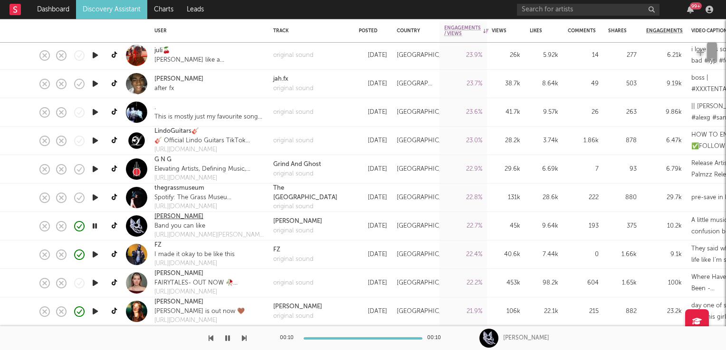
click at [161, 216] on link "Lovejoy" at bounding box center [178, 216] width 49 height 9
click at [95, 256] on icon "button" at bounding box center [95, 255] width 10 height 12
click at [114, 257] on icon at bounding box center [115, 254] width 7 height 7
click at [96, 255] on icon "button" at bounding box center [94, 255] width 9 height 12
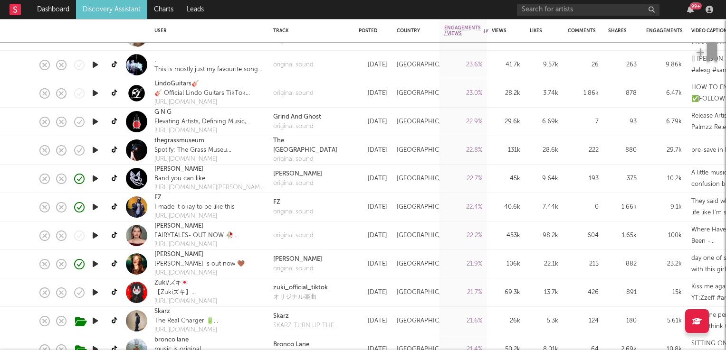
click at [97, 237] on icon "button" at bounding box center [95, 236] width 10 height 12
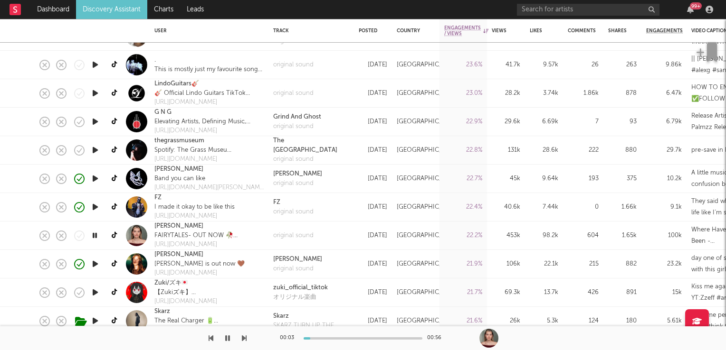
click at [97, 237] on icon "button" at bounding box center [94, 236] width 9 height 12
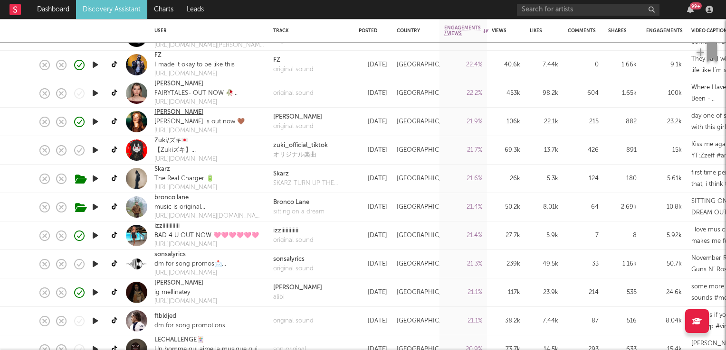
click at [171, 113] on link "[PERSON_NAME]" at bounding box center [178, 112] width 49 height 9
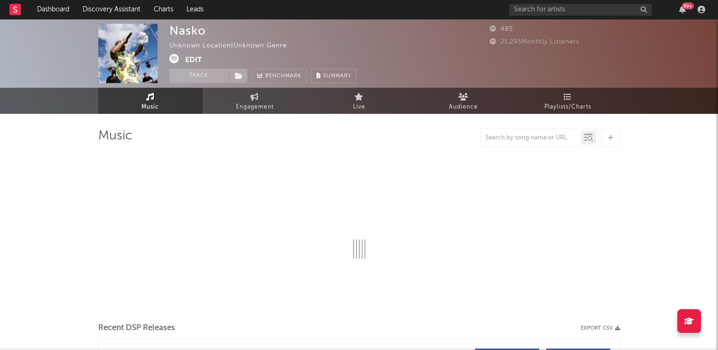
select select "1w"
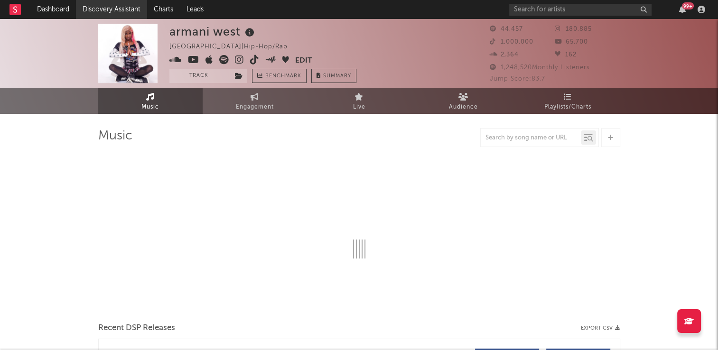
select select "6m"
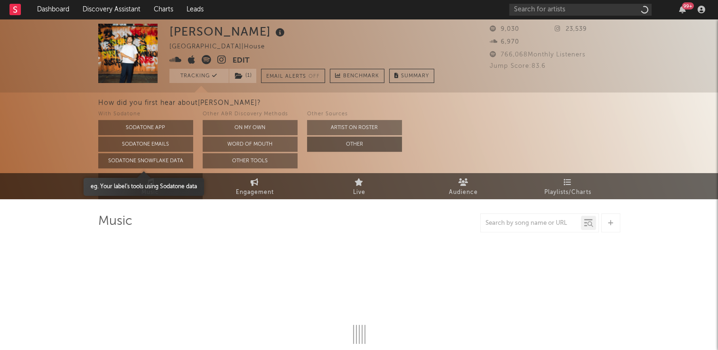
select select "6m"
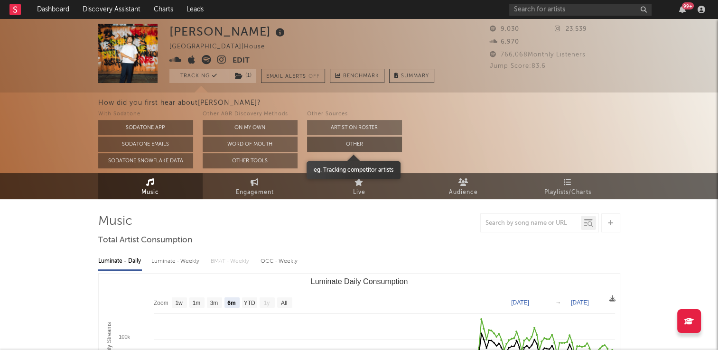
click at [337, 142] on button "Other" at bounding box center [354, 144] width 95 height 15
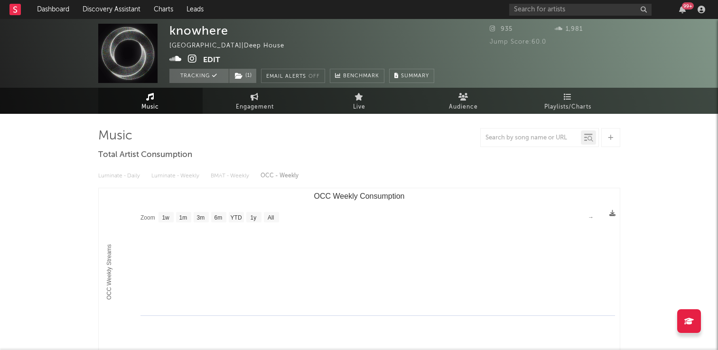
select select "1w"
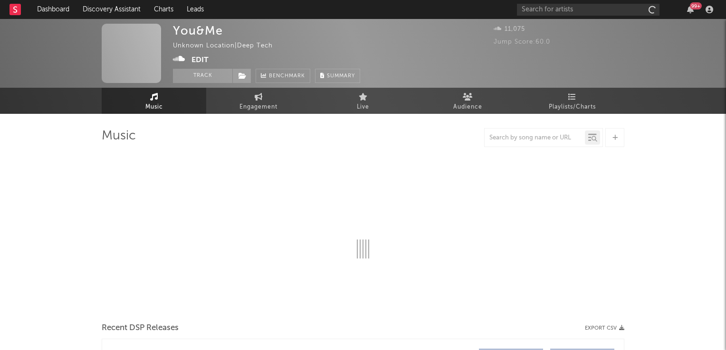
select select "1w"
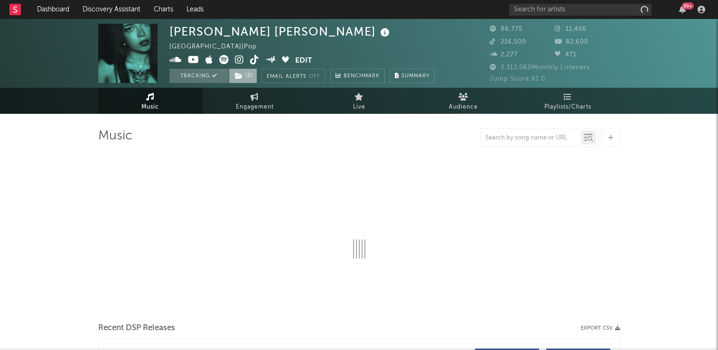
select select "6m"
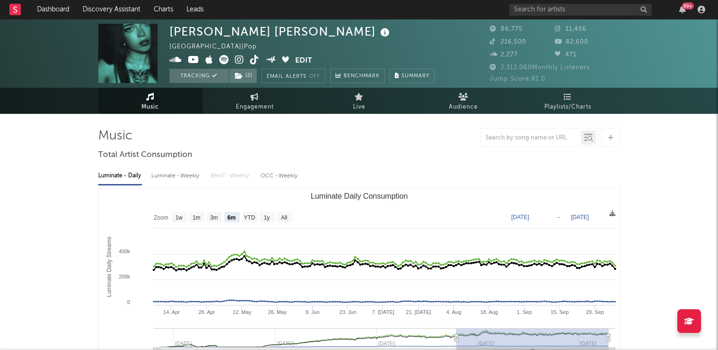
click at [253, 59] on icon at bounding box center [254, 59] width 9 height 9
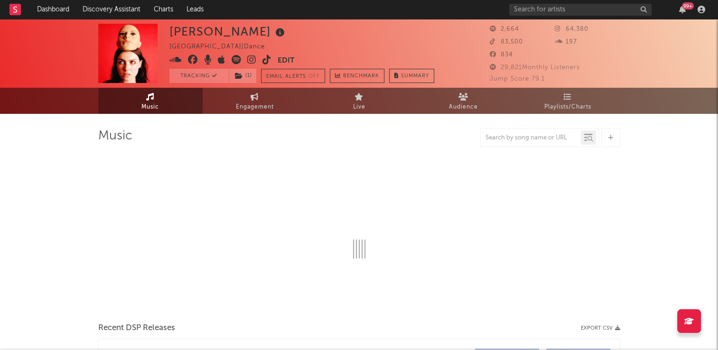
select select "6m"
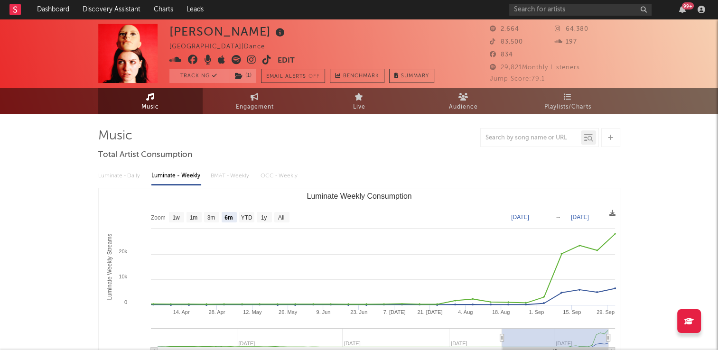
click at [266, 61] on icon at bounding box center [267, 59] width 9 height 9
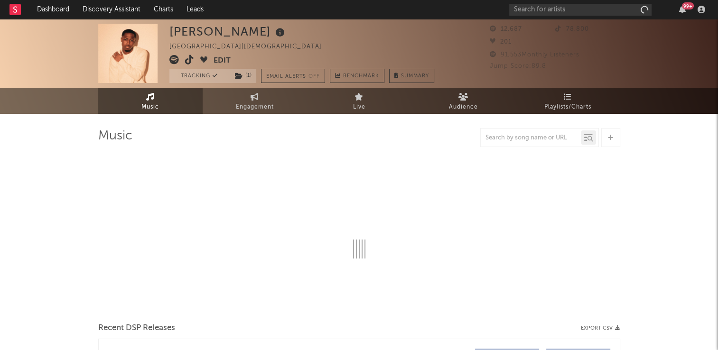
select select "6m"
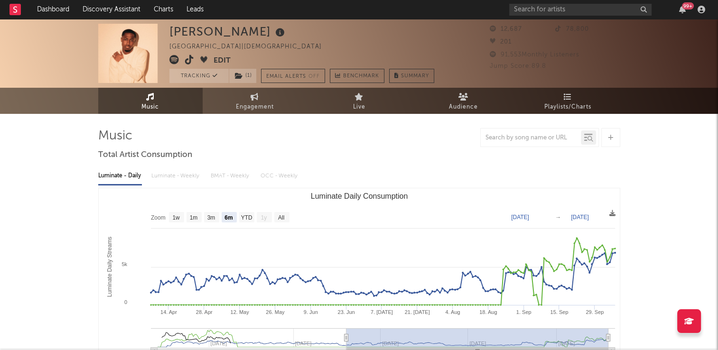
click at [189, 62] on icon at bounding box center [189, 59] width 9 height 9
drag, startPoint x: 268, startPoint y: 104, endPoint x: 235, endPoint y: 120, distance: 37.0
click at [268, 104] on span "Engagement" at bounding box center [255, 107] width 38 height 11
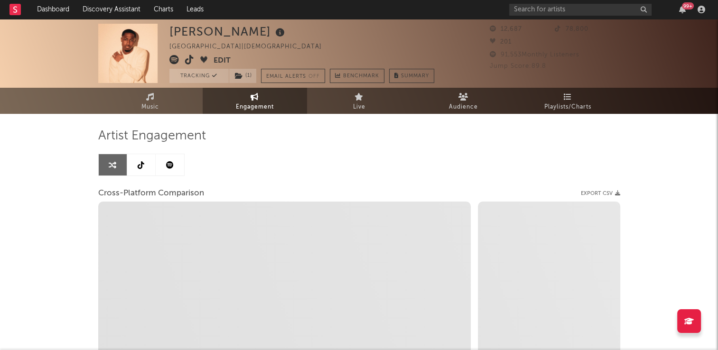
select select "1w"
click at [142, 168] on icon at bounding box center [141, 165] width 7 height 8
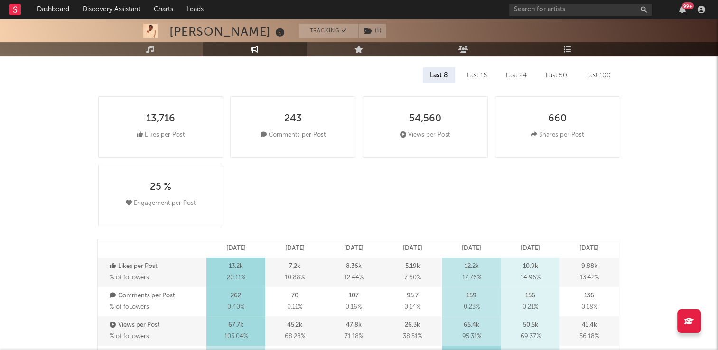
select select "6m"
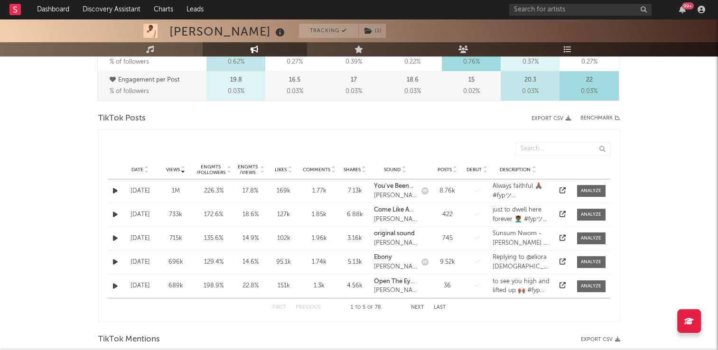
scroll to position [475, 0]
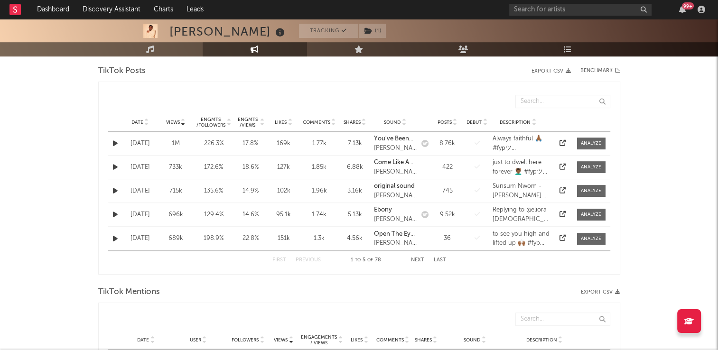
click at [144, 119] on icon at bounding box center [146, 121] width 5 height 4
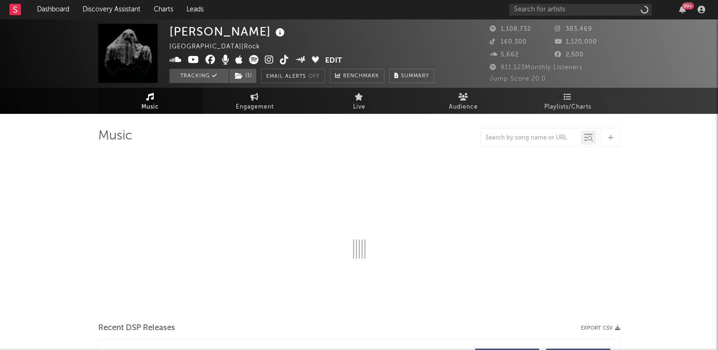
select select "6m"
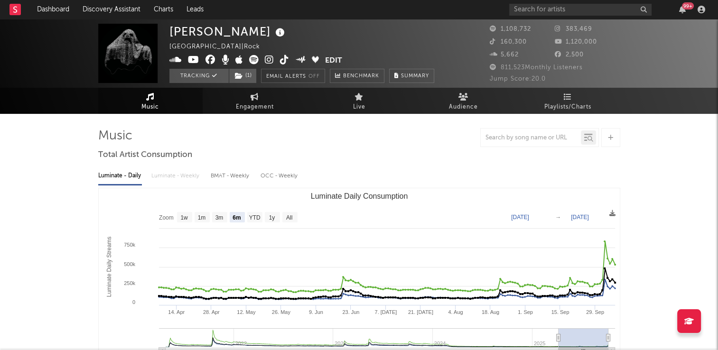
click at [285, 60] on icon at bounding box center [284, 59] width 9 height 9
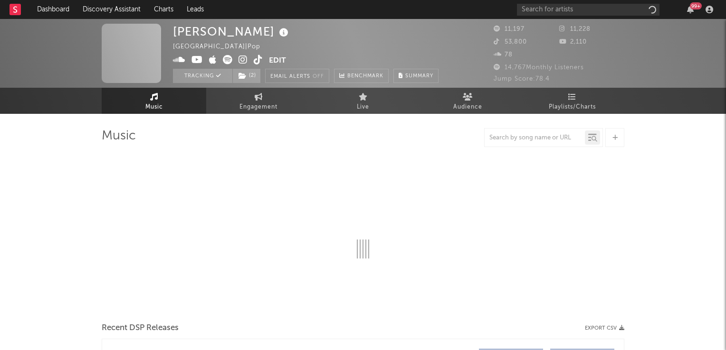
select select "1w"
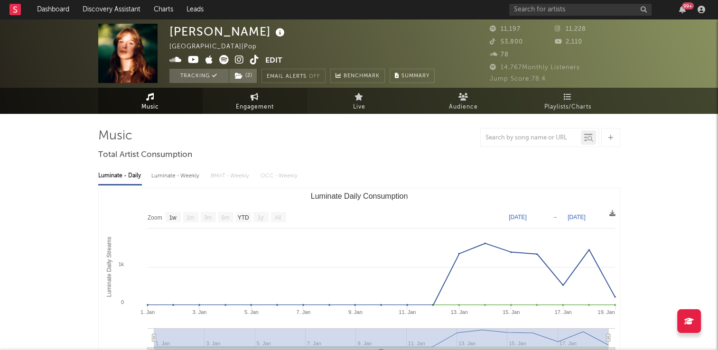
click at [251, 96] on icon at bounding box center [255, 97] width 8 height 8
select select "1w"
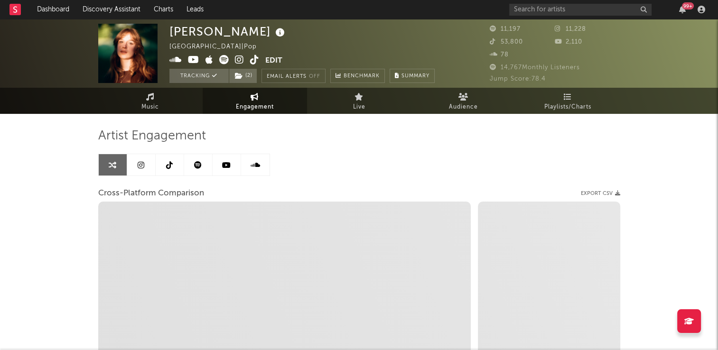
click at [169, 170] on link at bounding box center [170, 164] width 28 height 21
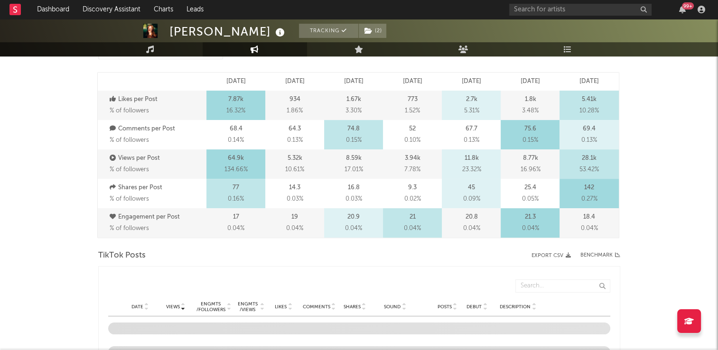
select select "6m"
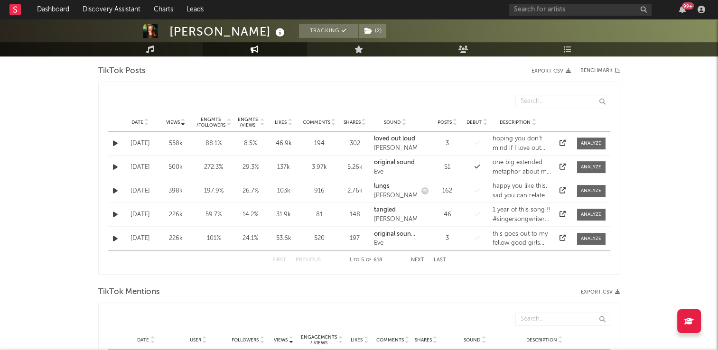
click at [147, 119] on icon at bounding box center [146, 121] width 5 height 4
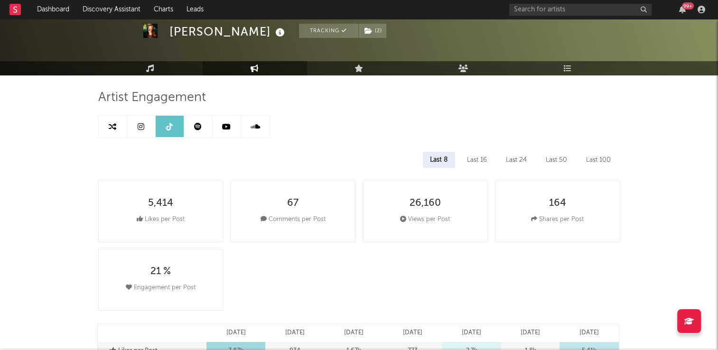
scroll to position [0, 0]
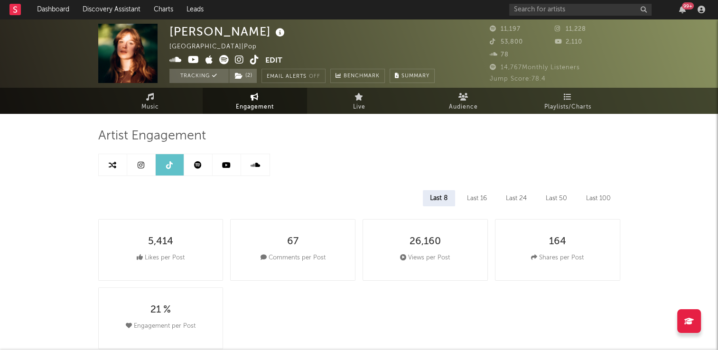
click at [257, 63] on icon at bounding box center [254, 59] width 9 height 9
